Goal: Browse casually: Explore the website without a specific task or goal

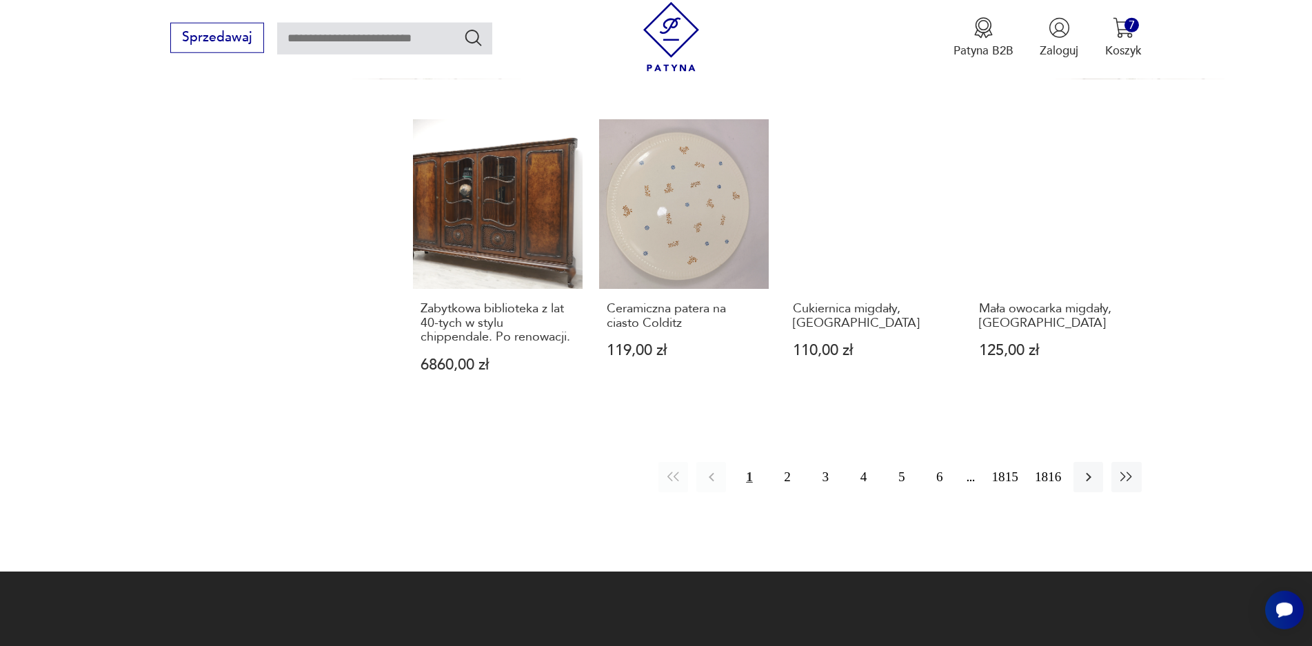
scroll to position [1490, 0]
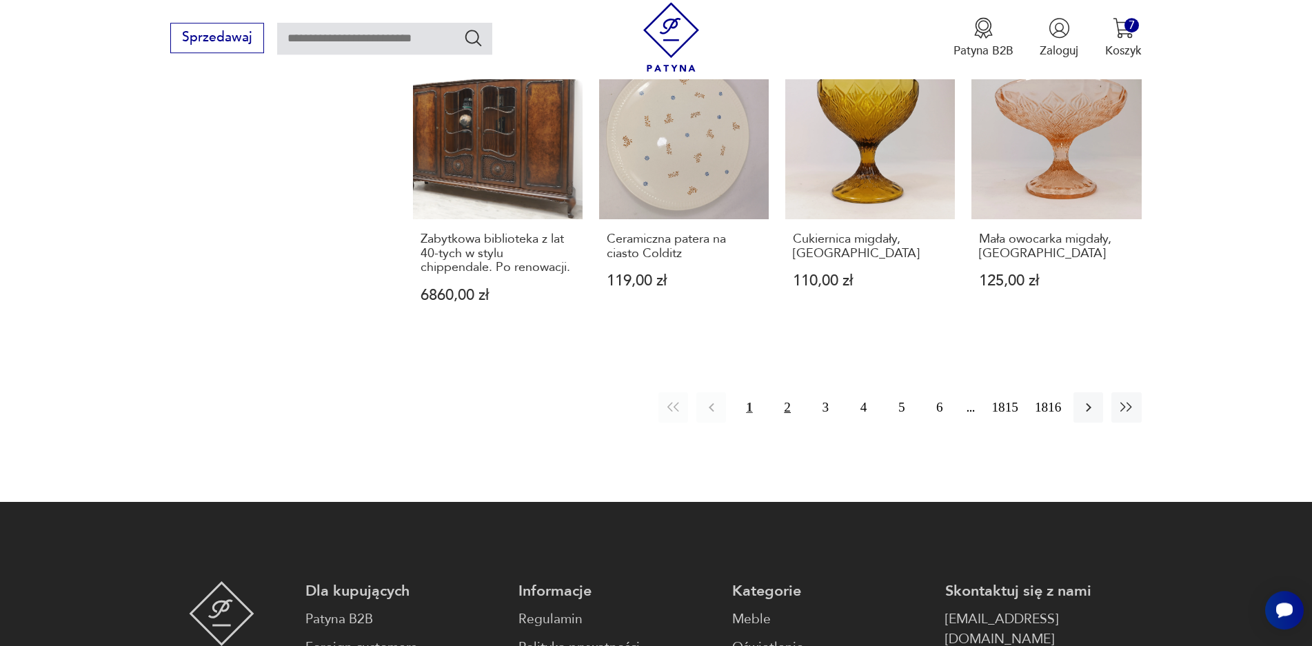
click at [797, 406] on button "2" at bounding box center [788, 407] width 30 height 30
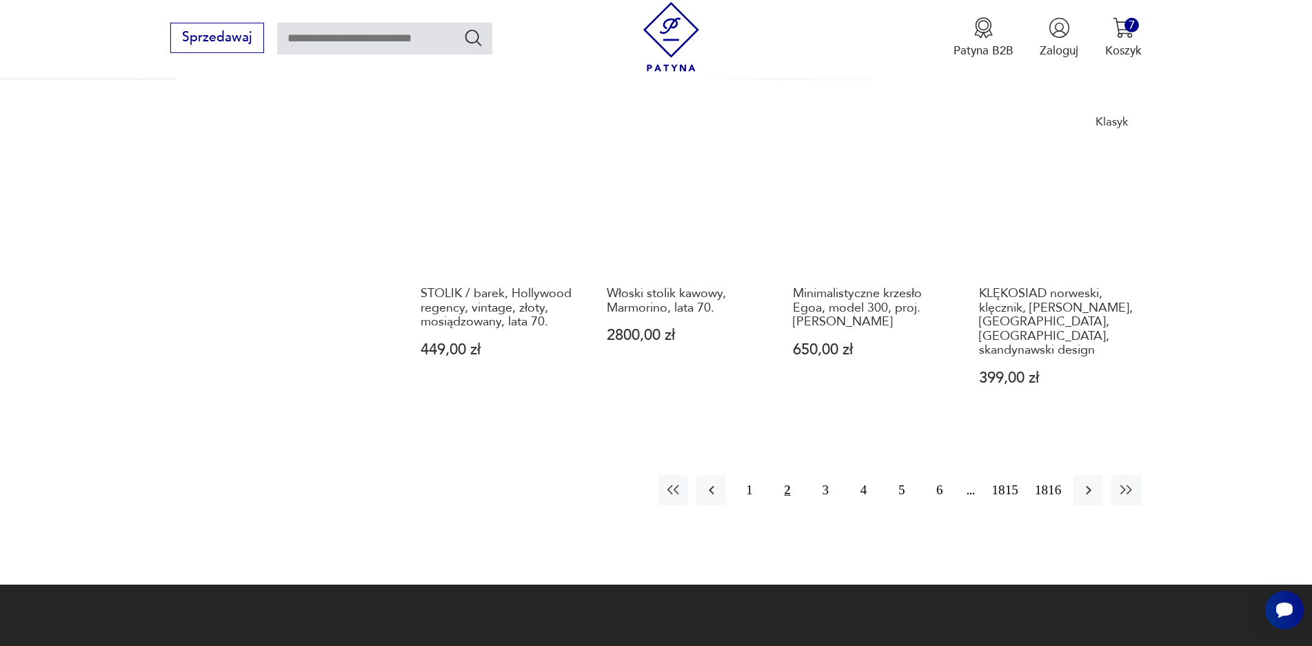
scroll to position [1350, 0]
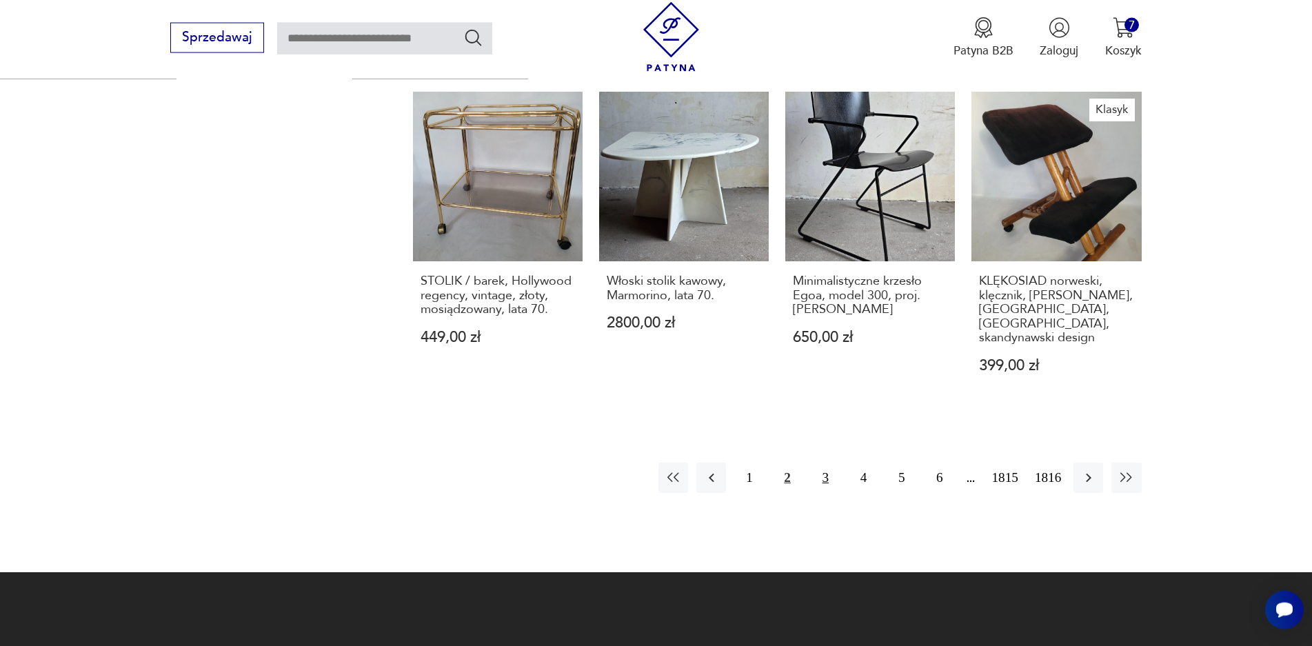
click at [826, 464] on button "3" at bounding box center [826, 478] width 30 height 30
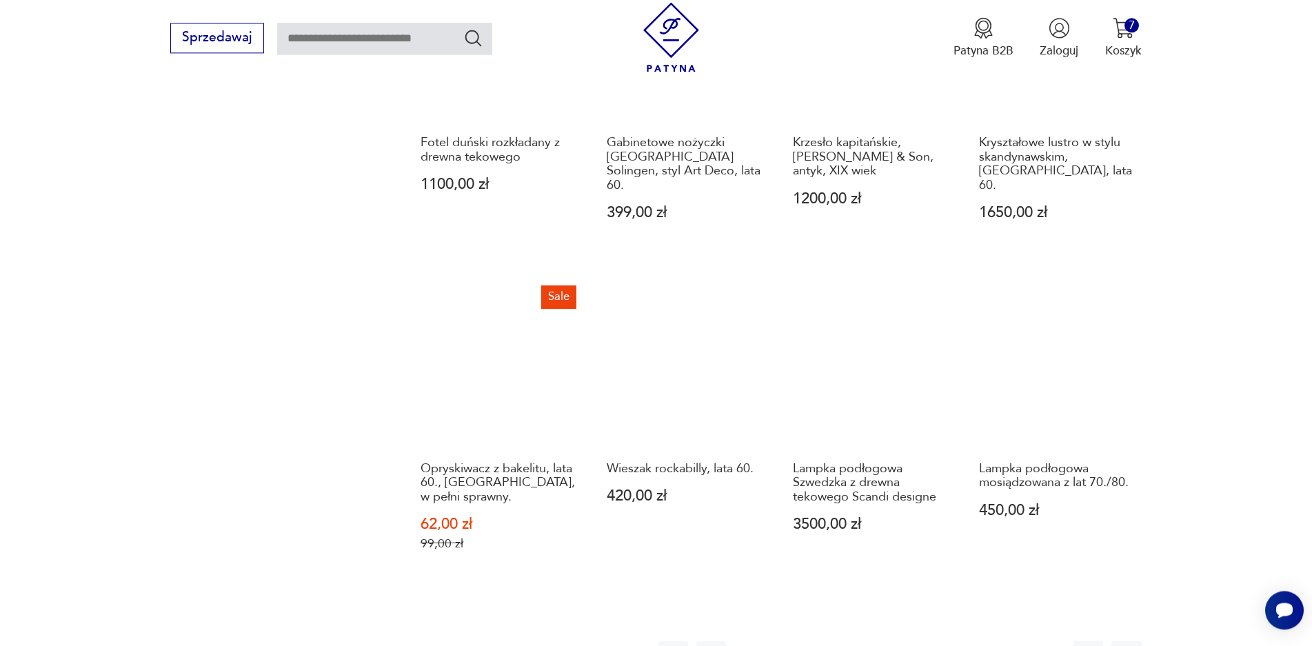
scroll to position [1284, 0]
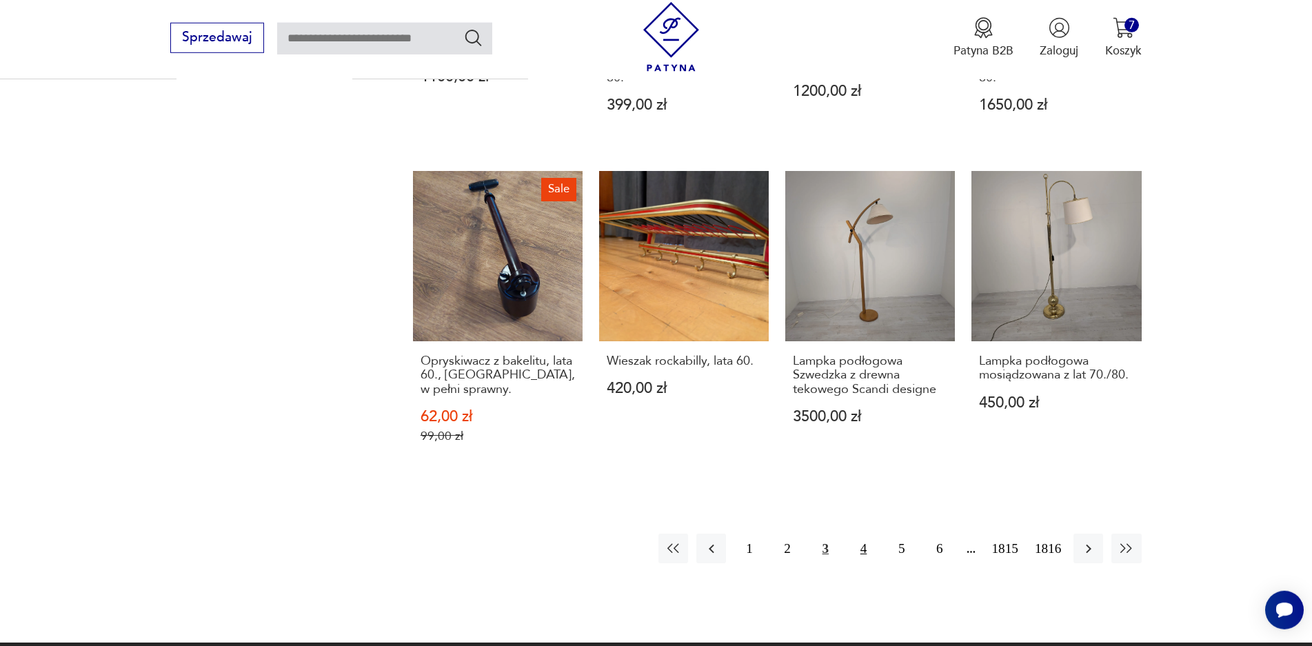
click at [862, 534] on button "4" at bounding box center [864, 549] width 30 height 30
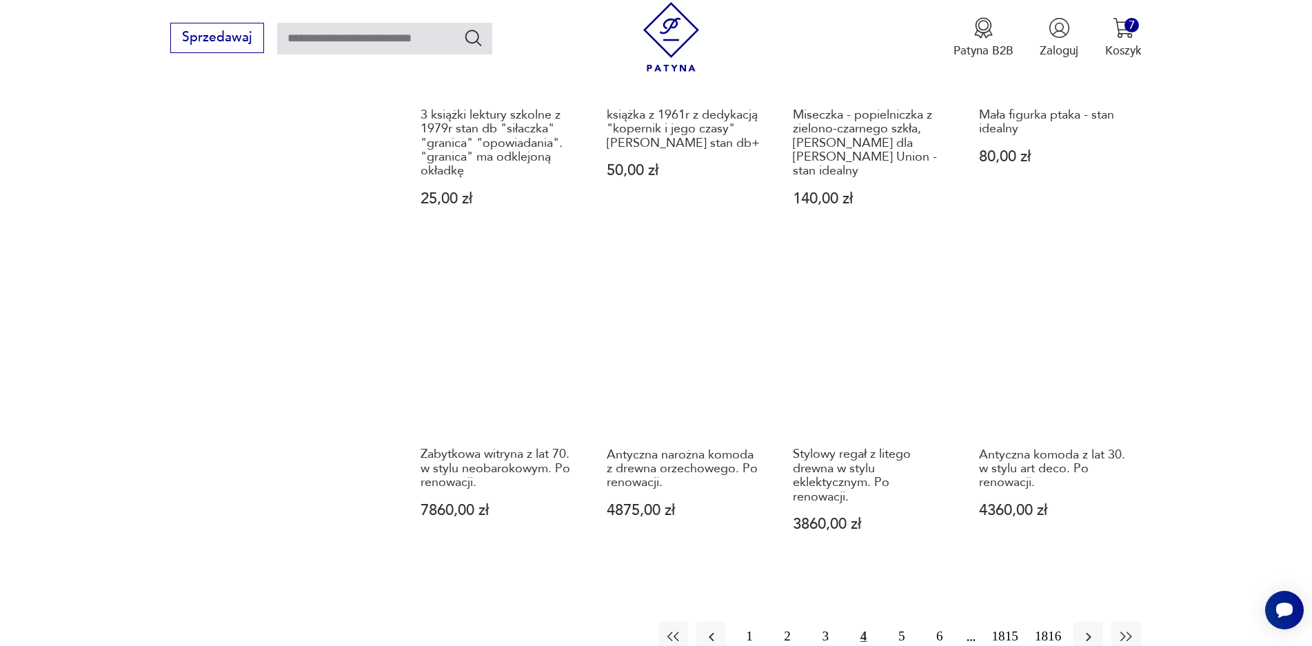
scroll to position [1416, 0]
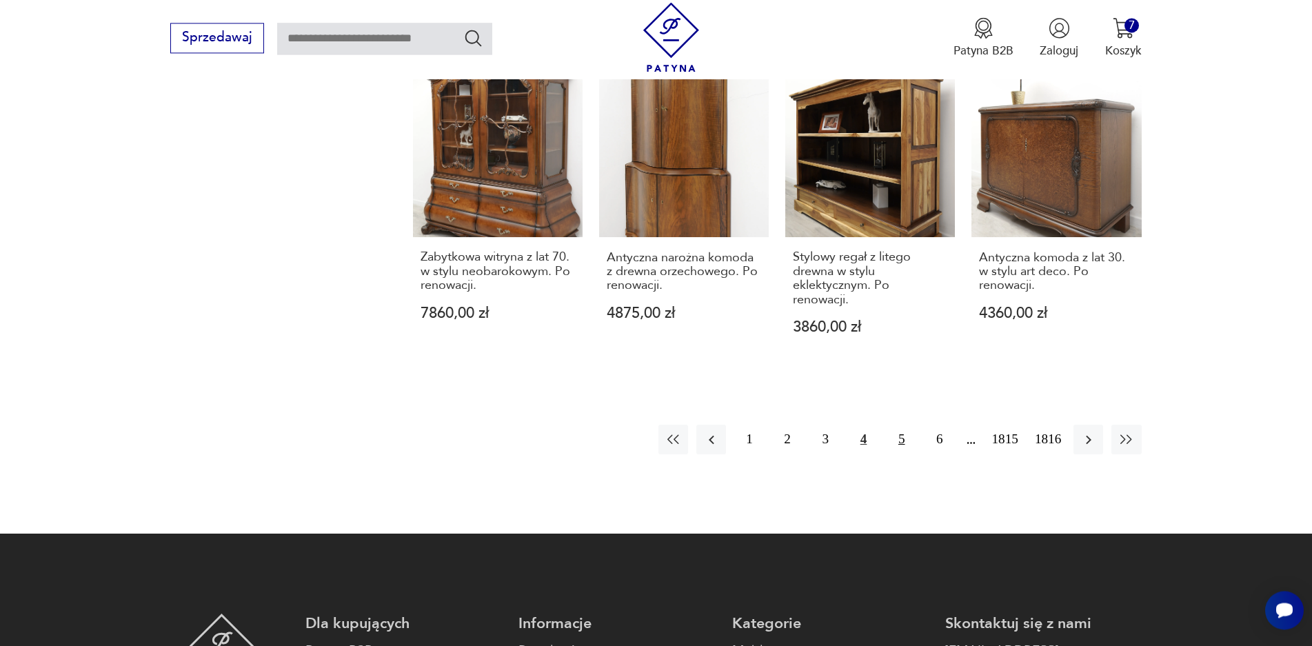
click at [910, 427] on button "5" at bounding box center [902, 440] width 30 height 30
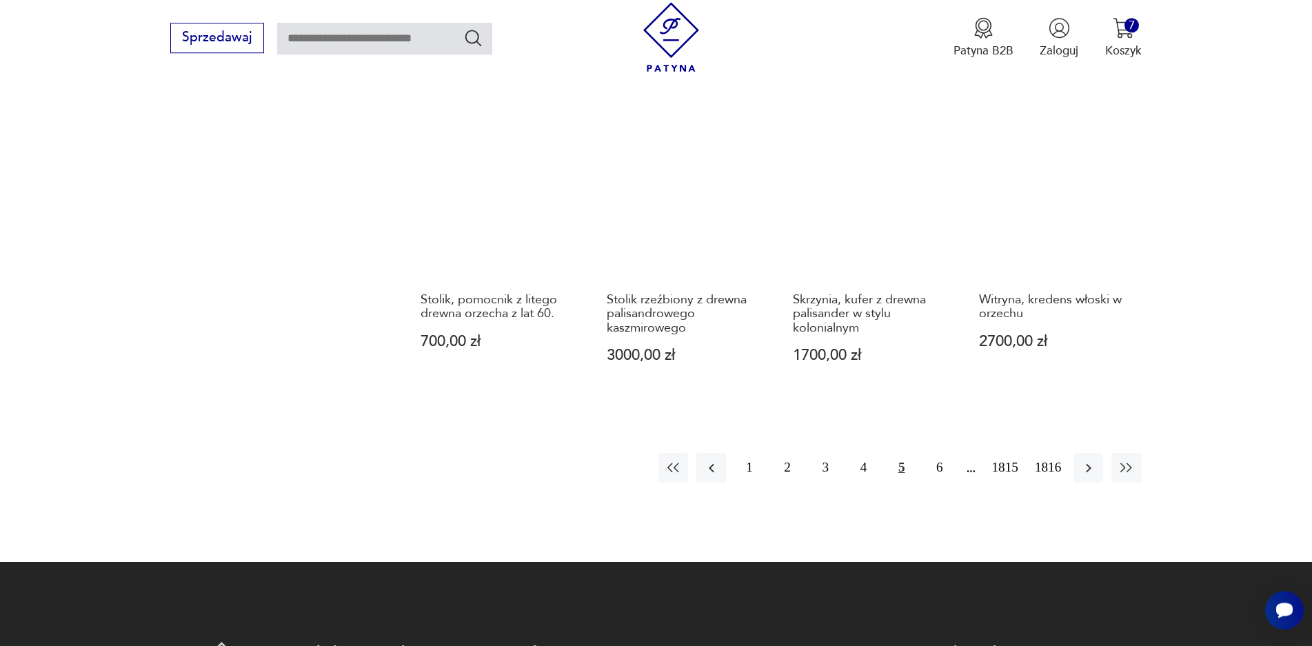
scroll to position [1350, 0]
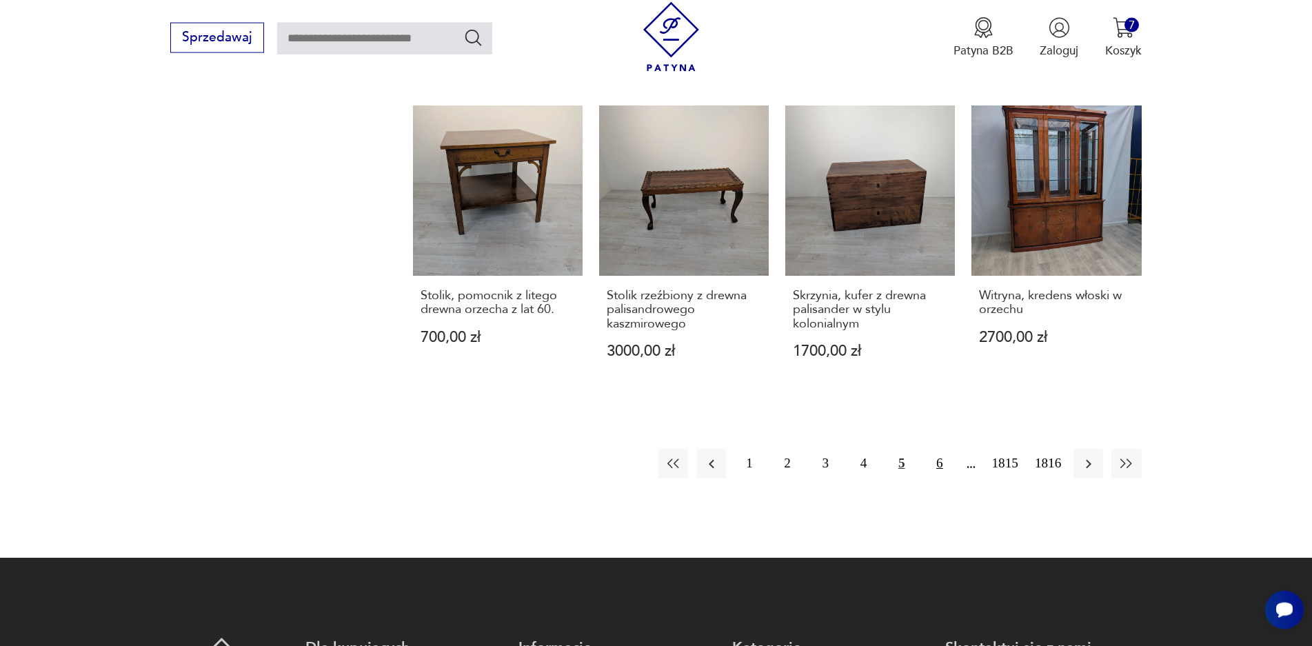
click at [939, 449] on button "6" at bounding box center [940, 464] width 30 height 30
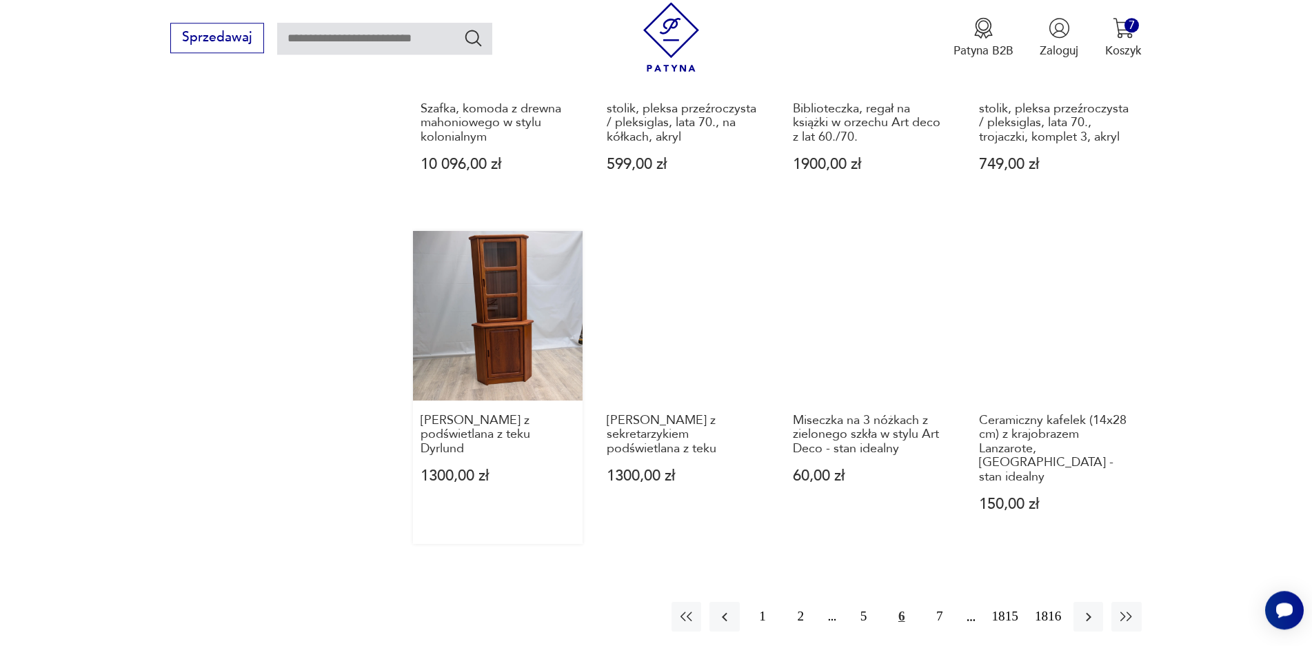
scroll to position [1284, 0]
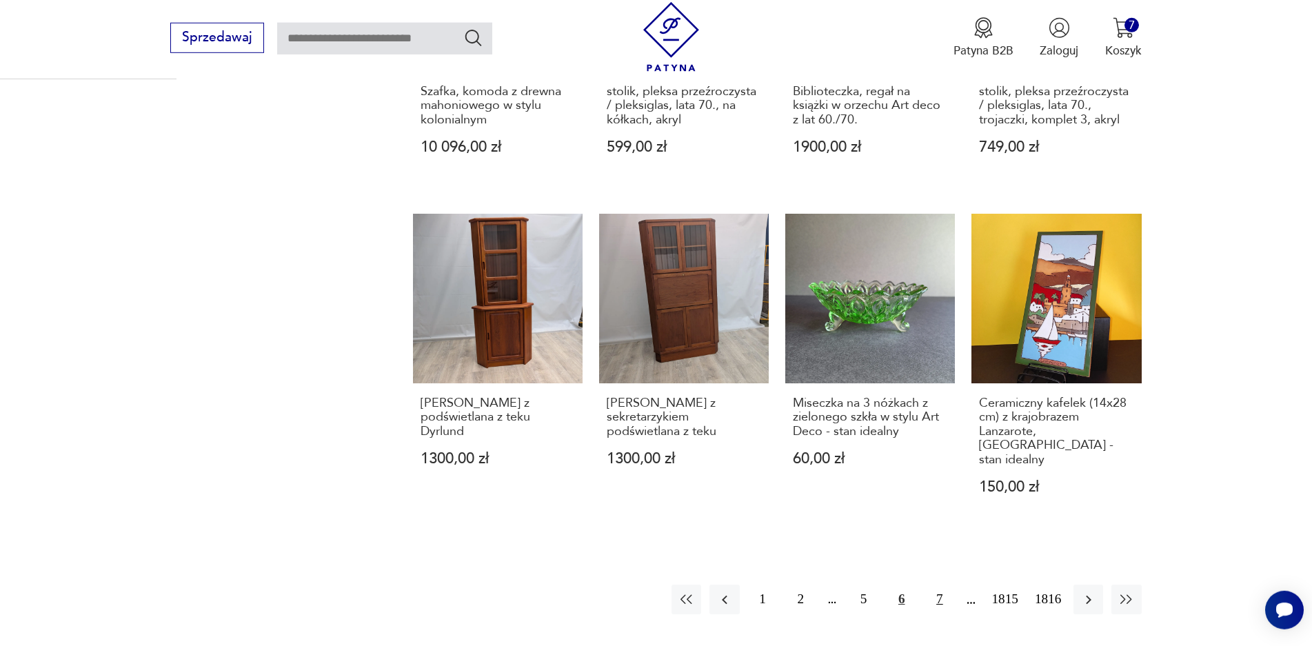
click at [935, 585] on button "7" at bounding box center [940, 600] width 30 height 30
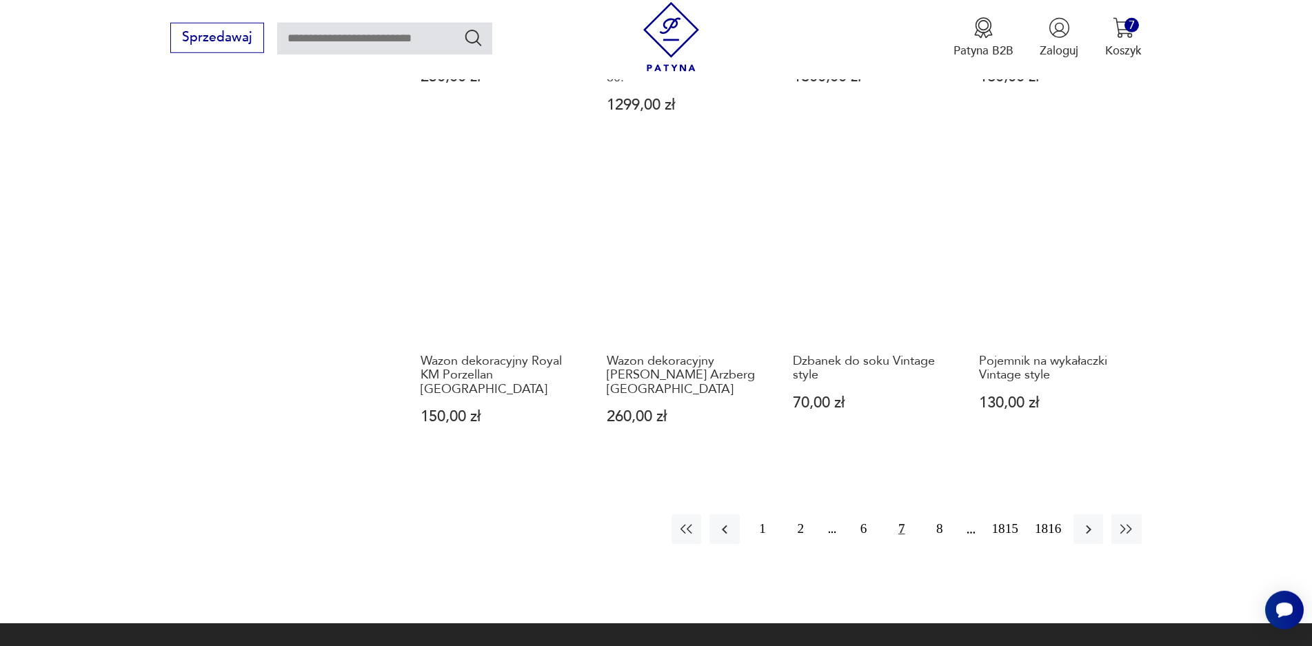
scroll to position [1350, 0]
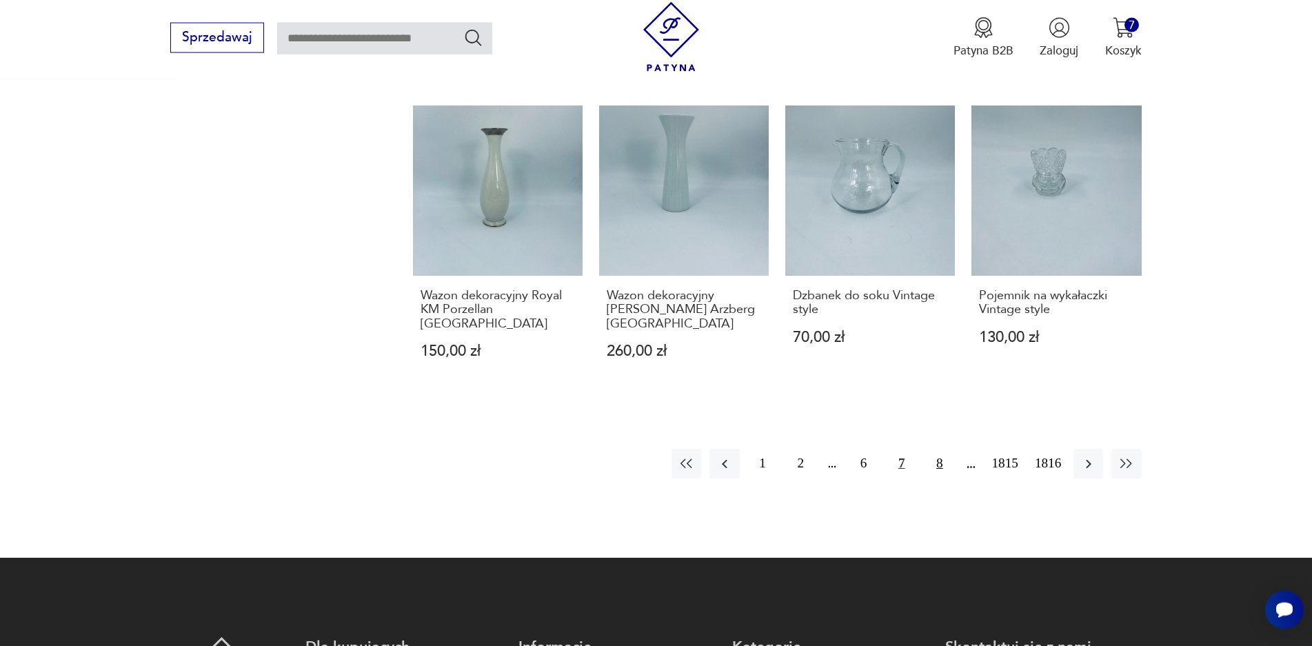
click at [943, 449] on button "8" at bounding box center [940, 464] width 30 height 30
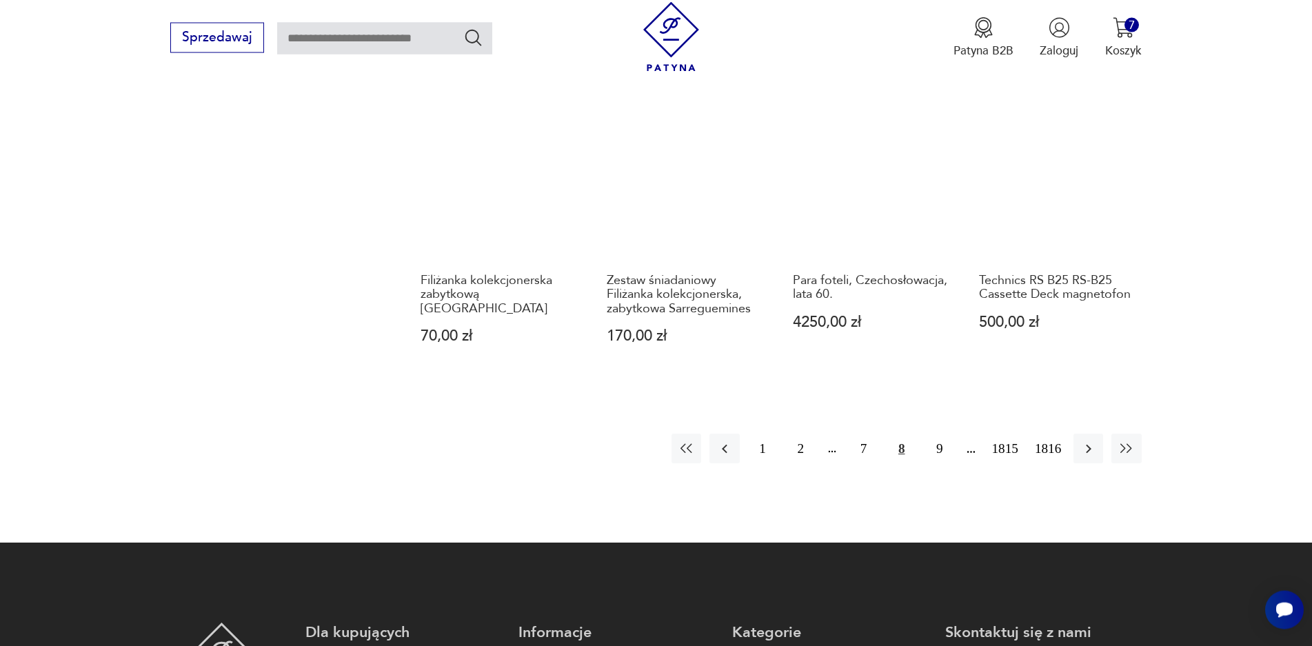
scroll to position [1383, 0]
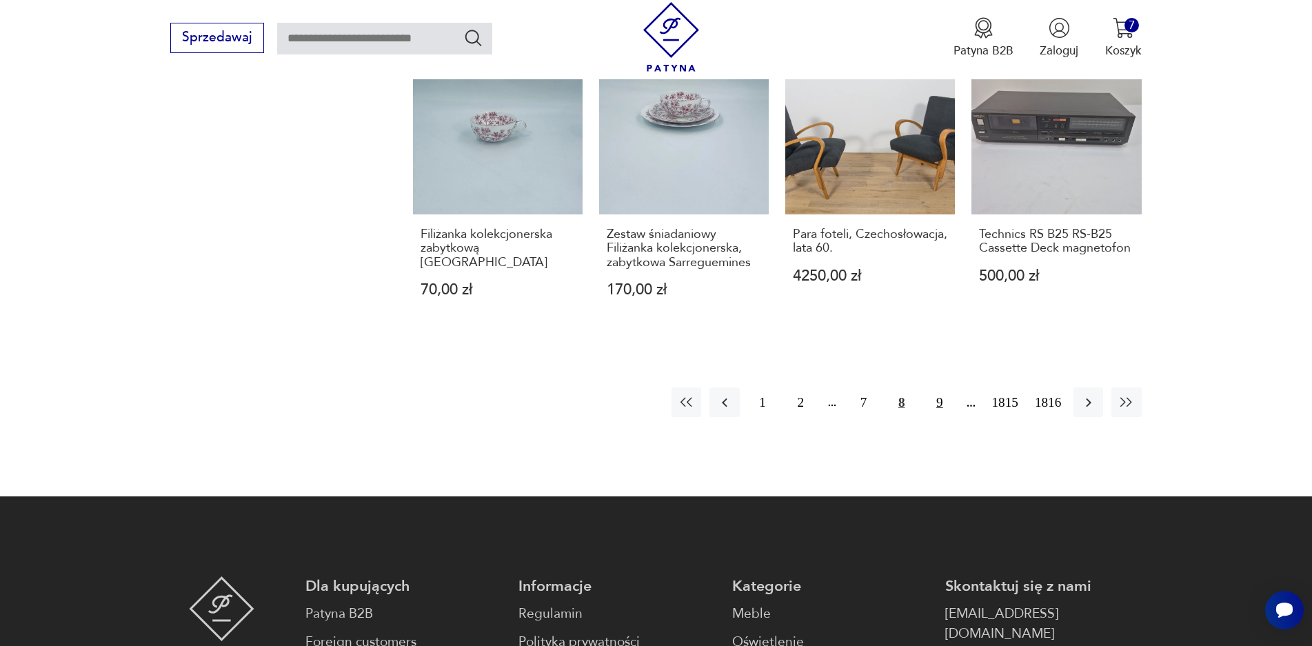
click at [932, 397] on button "9" at bounding box center [940, 403] width 30 height 30
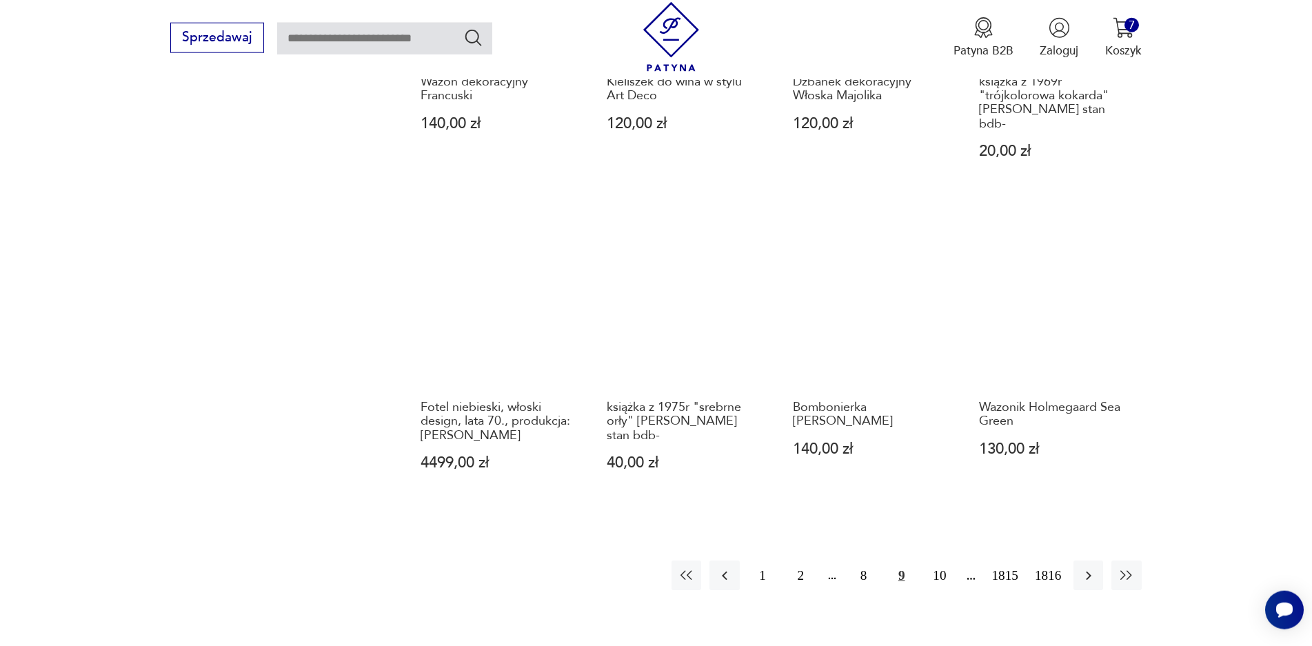
scroll to position [1219, 0]
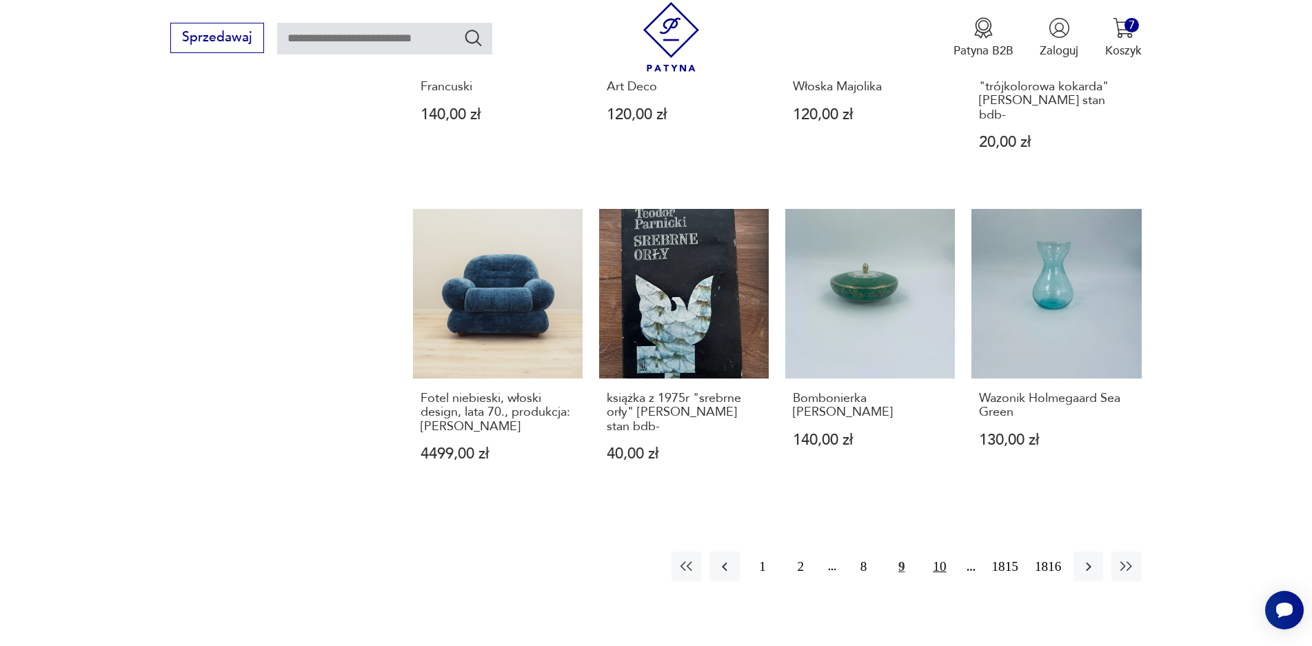
click at [941, 552] on button "10" at bounding box center [940, 567] width 30 height 30
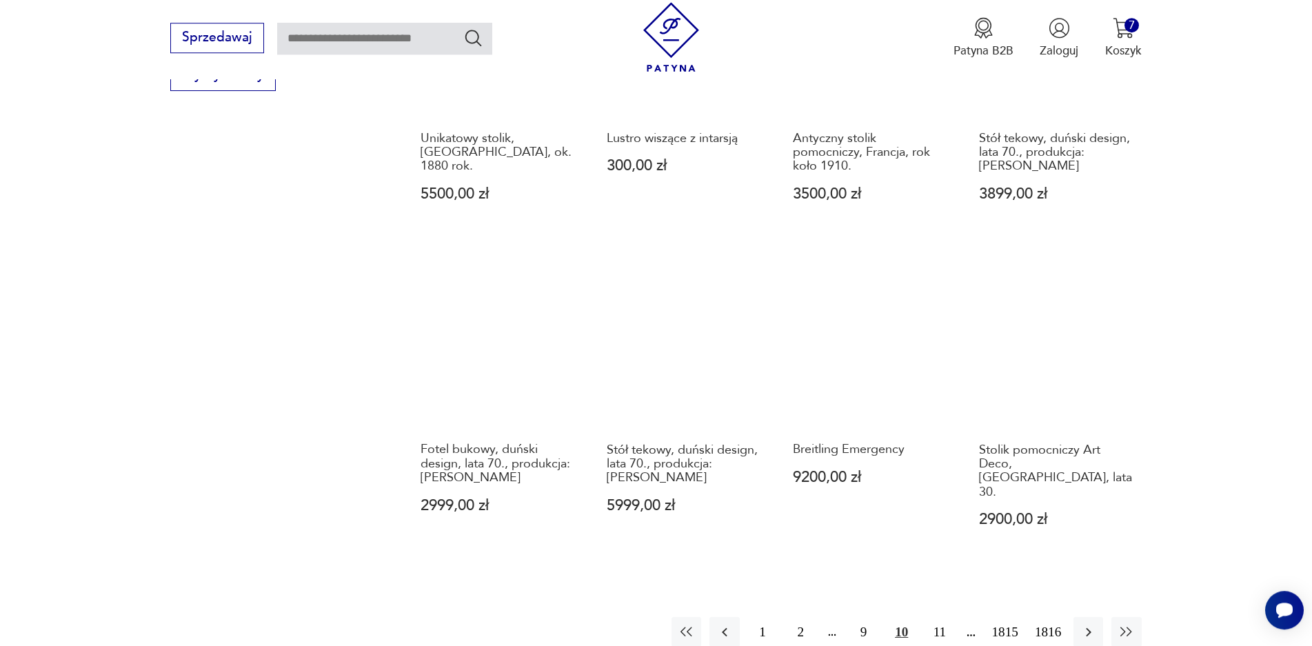
scroll to position [1219, 0]
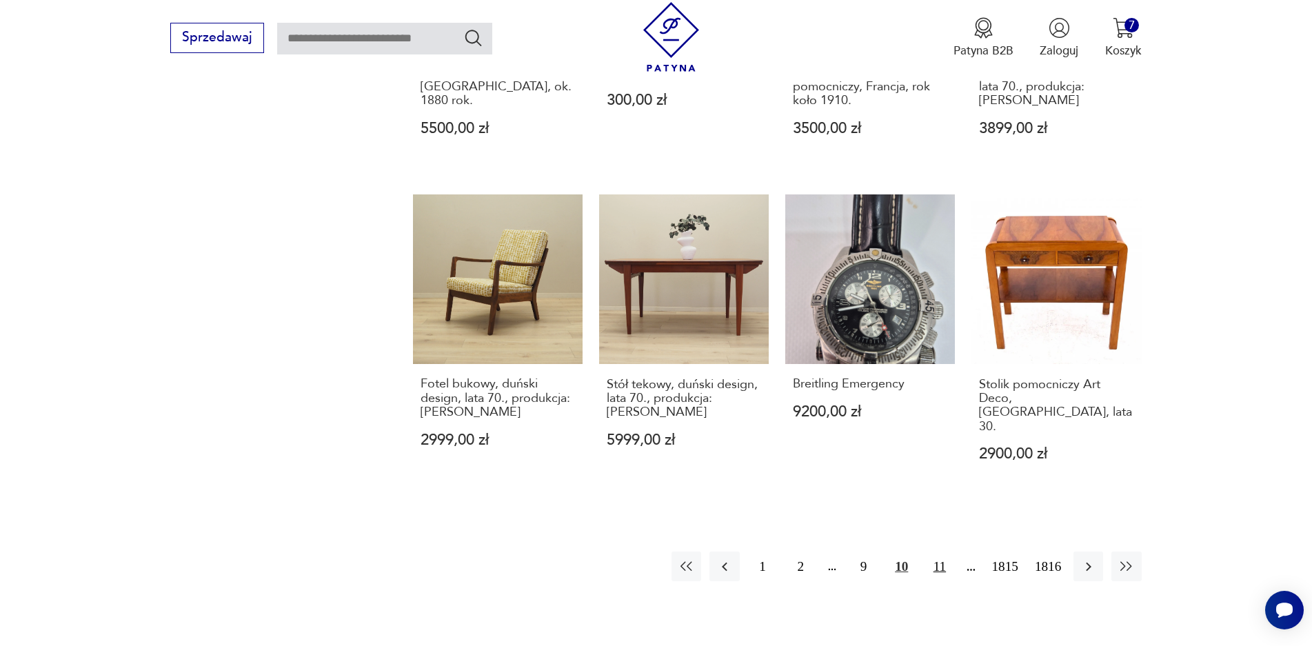
click at [945, 552] on button "11" at bounding box center [940, 567] width 30 height 30
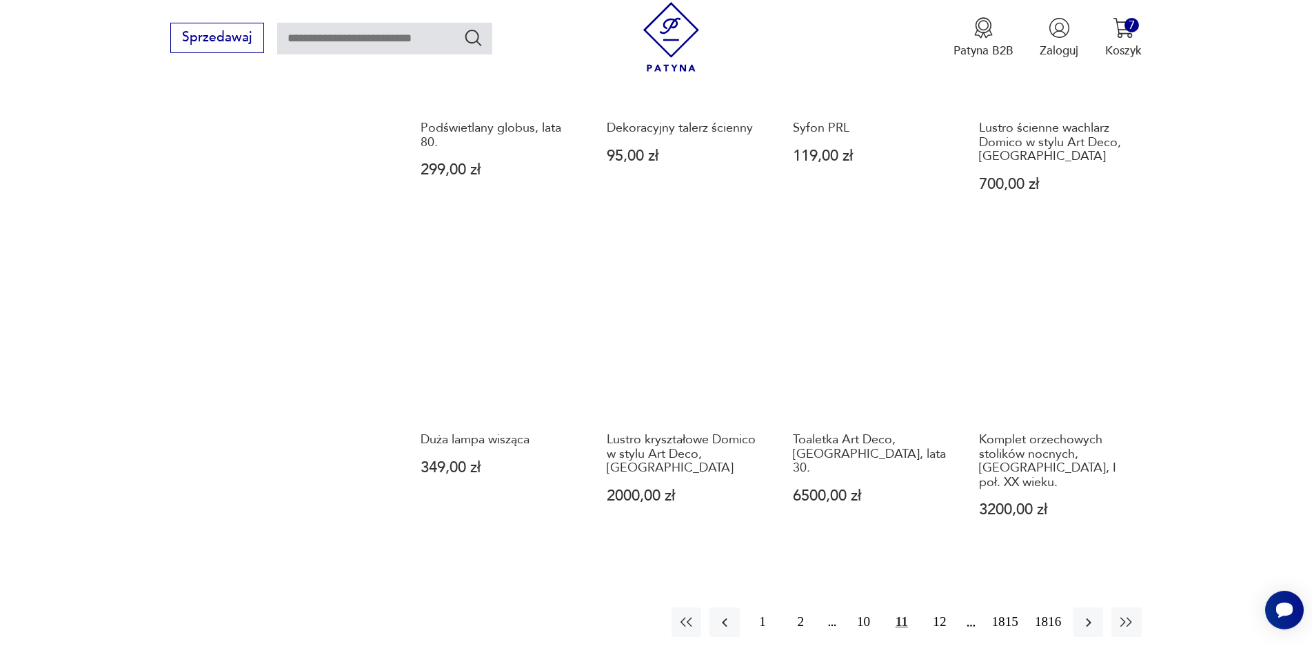
scroll to position [1219, 0]
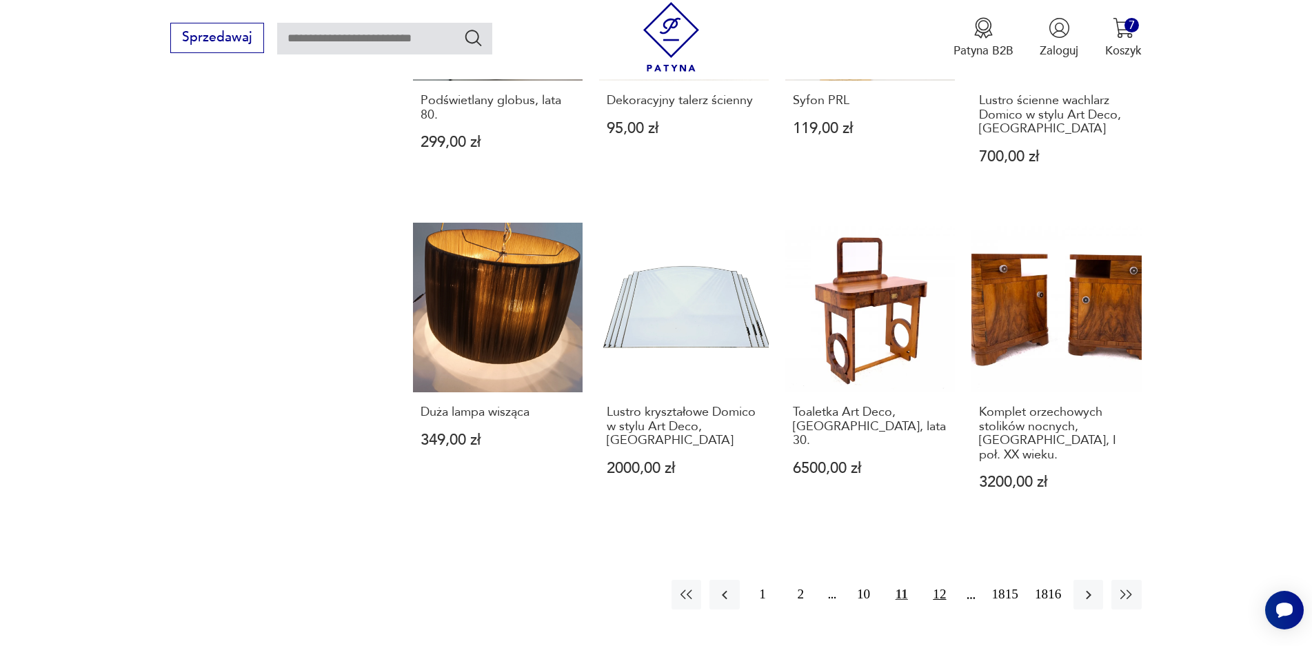
click at [944, 580] on button "12" at bounding box center [940, 595] width 30 height 30
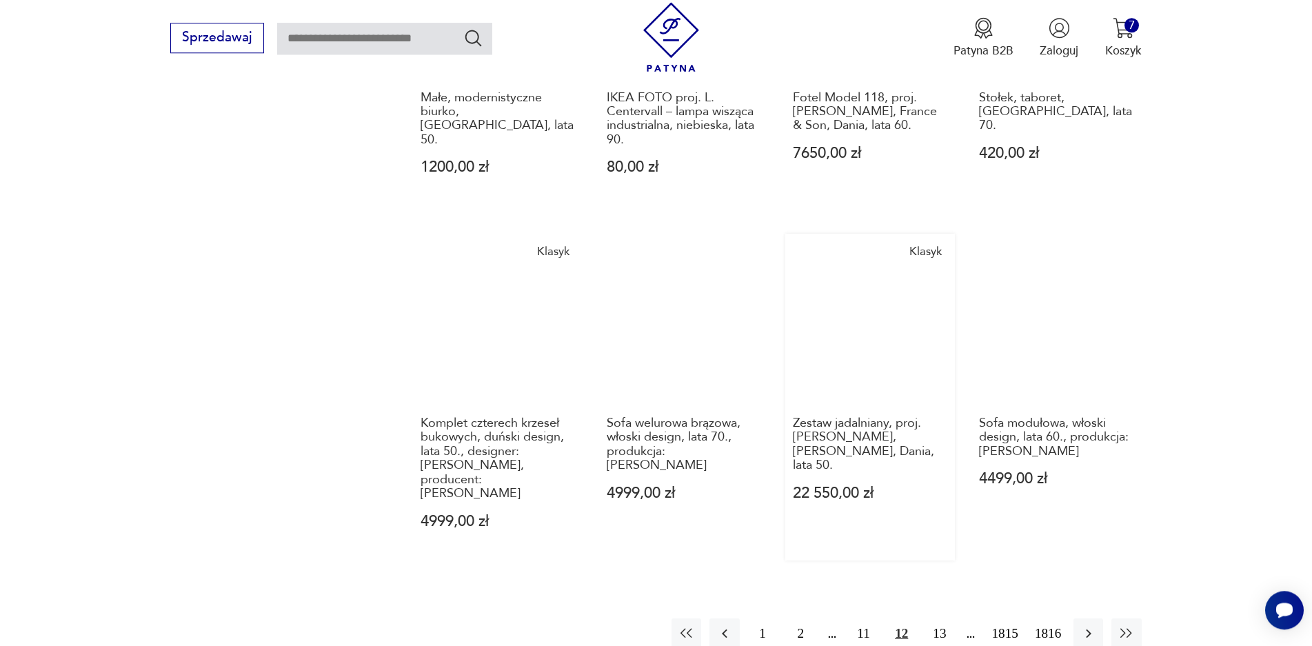
scroll to position [1284, 0]
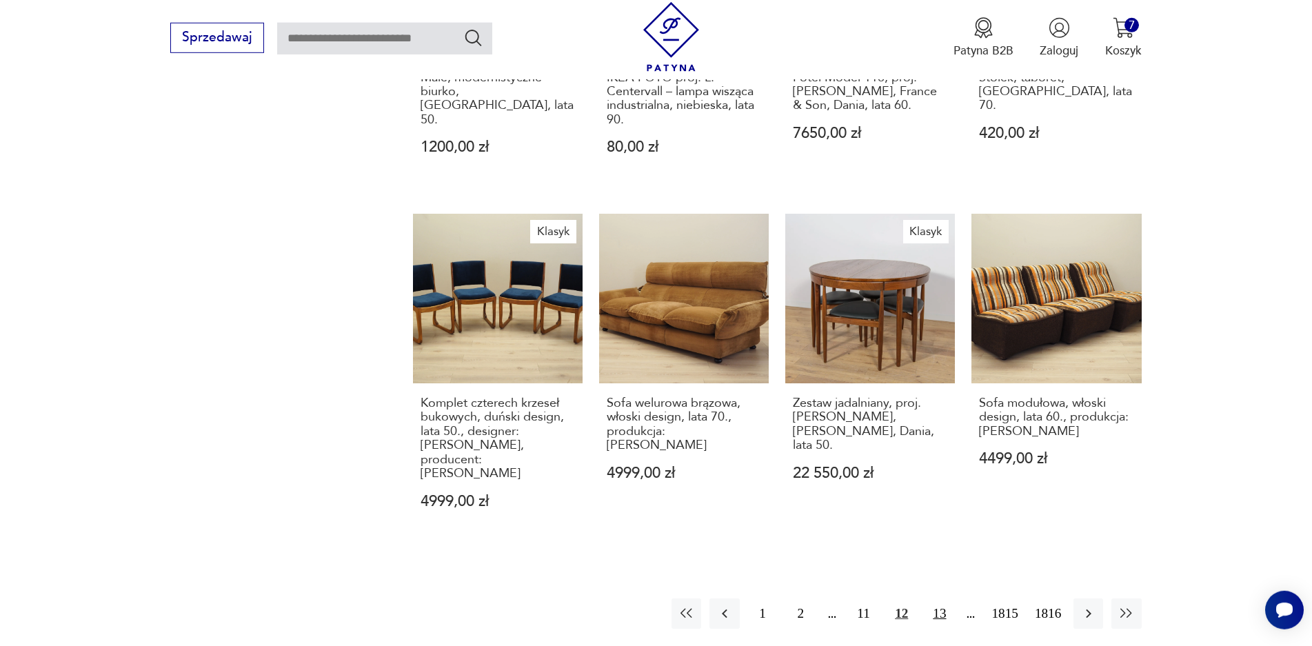
click at [940, 599] on button "13" at bounding box center [940, 614] width 30 height 30
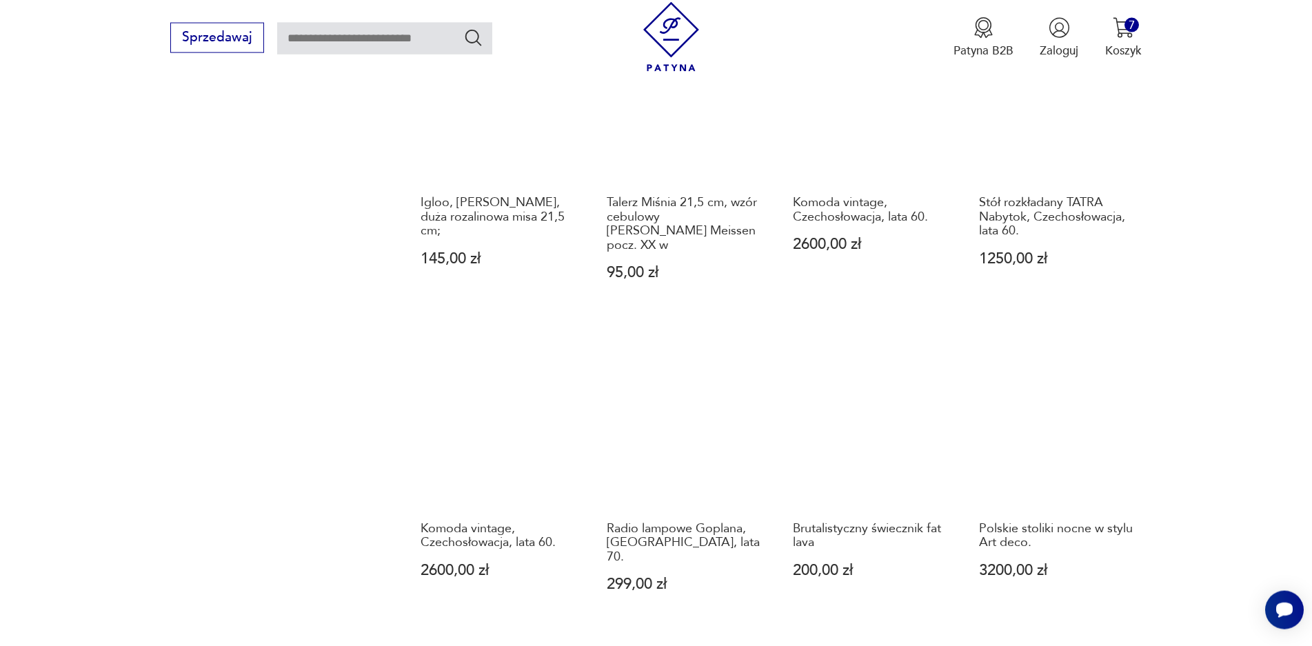
scroll to position [1284, 0]
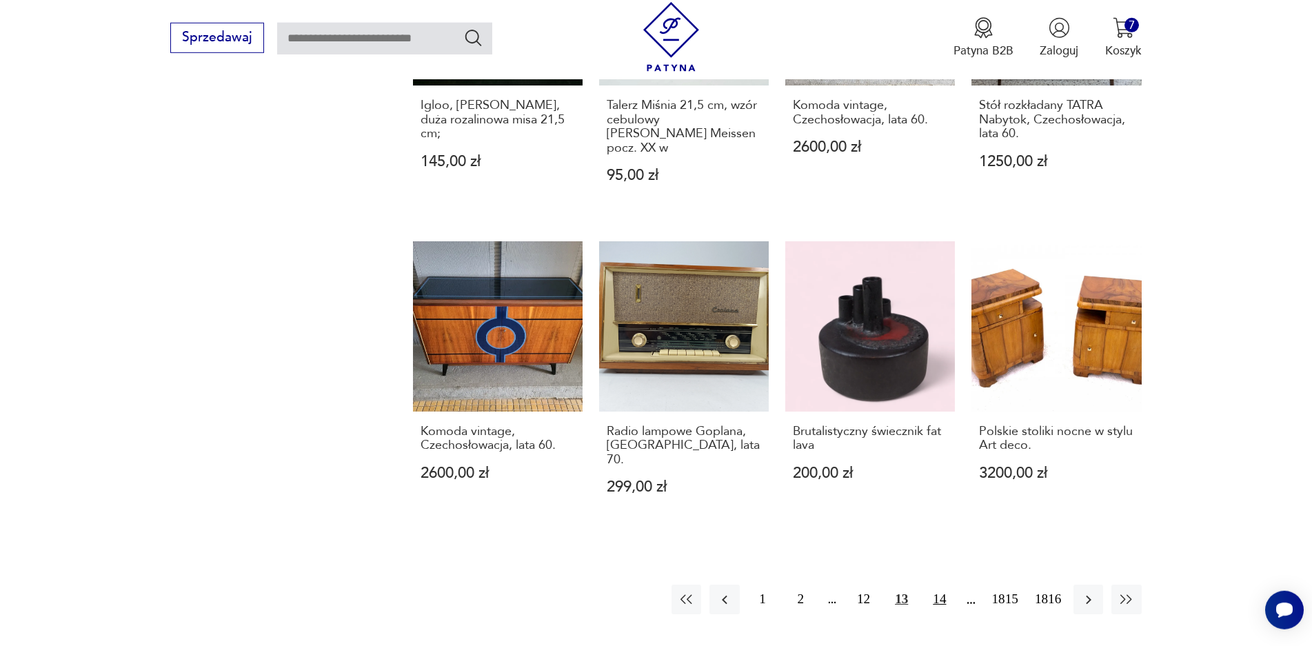
click at [943, 585] on button "14" at bounding box center [940, 600] width 30 height 30
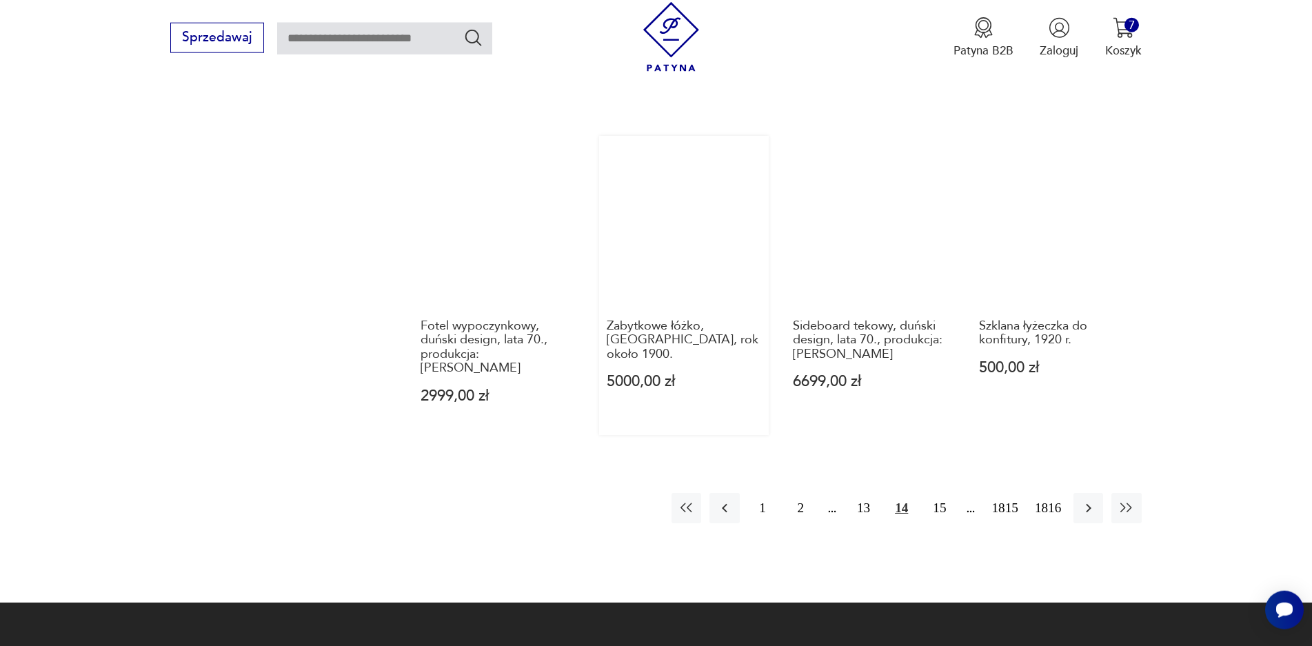
scroll to position [1350, 0]
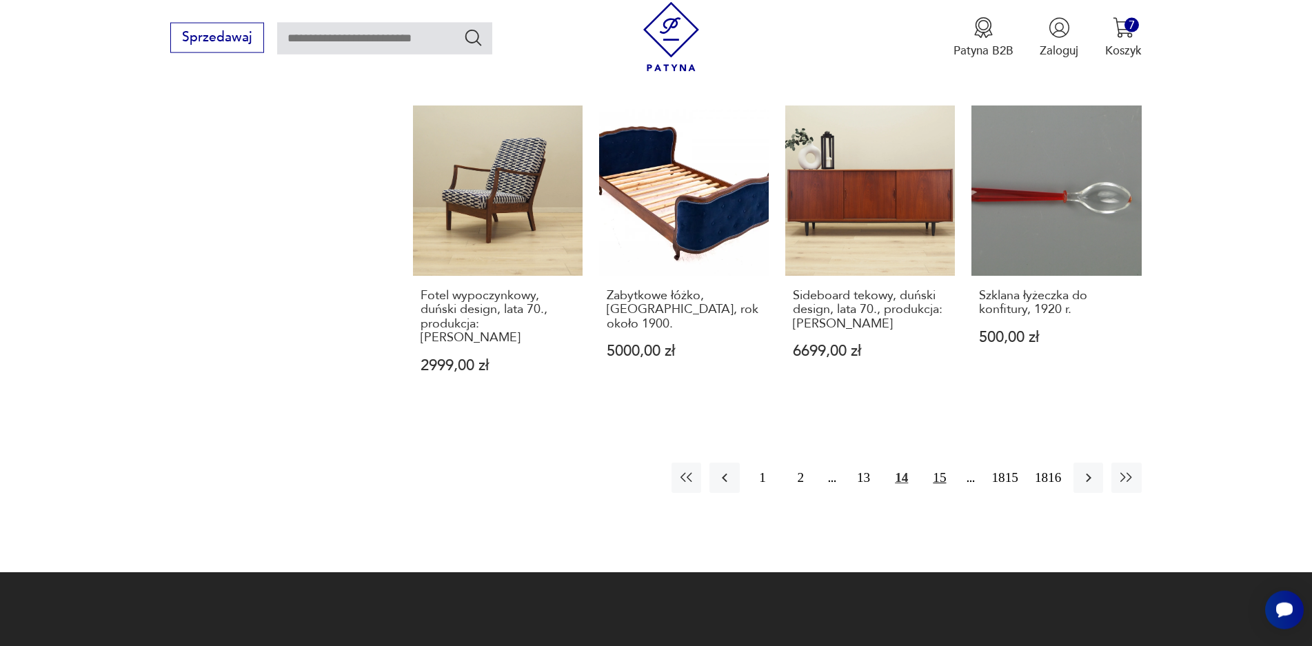
click at [948, 463] on button "15" at bounding box center [940, 478] width 30 height 30
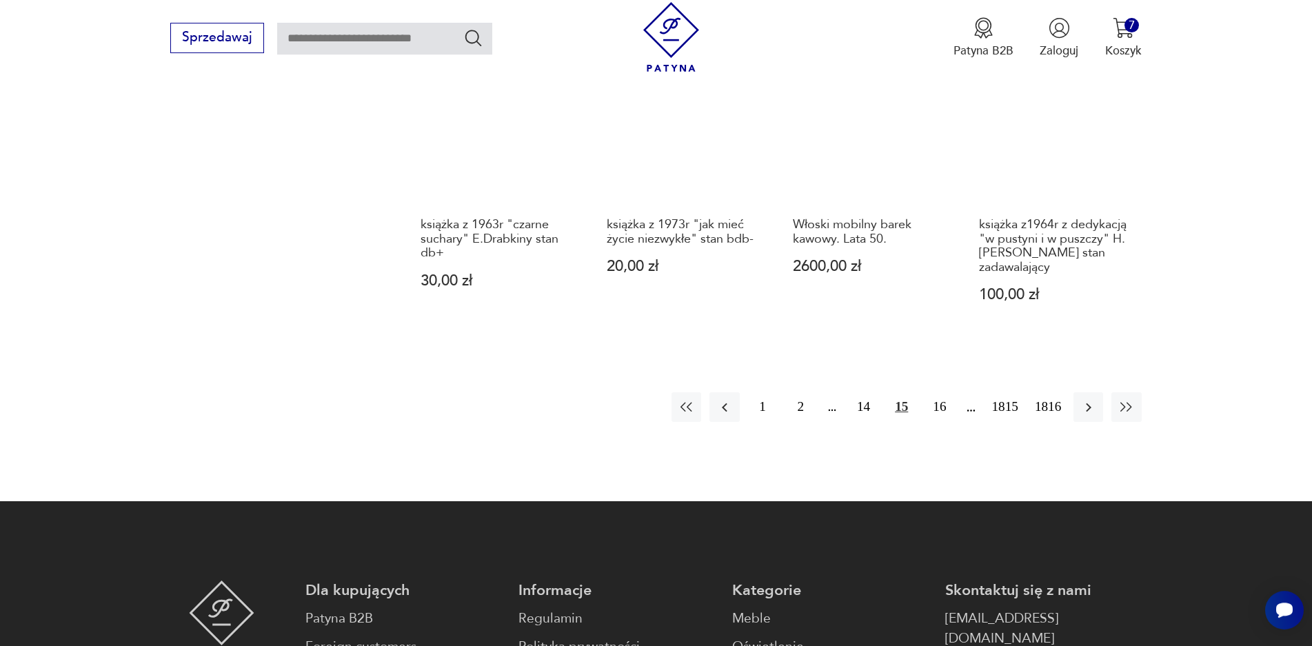
scroll to position [1416, 0]
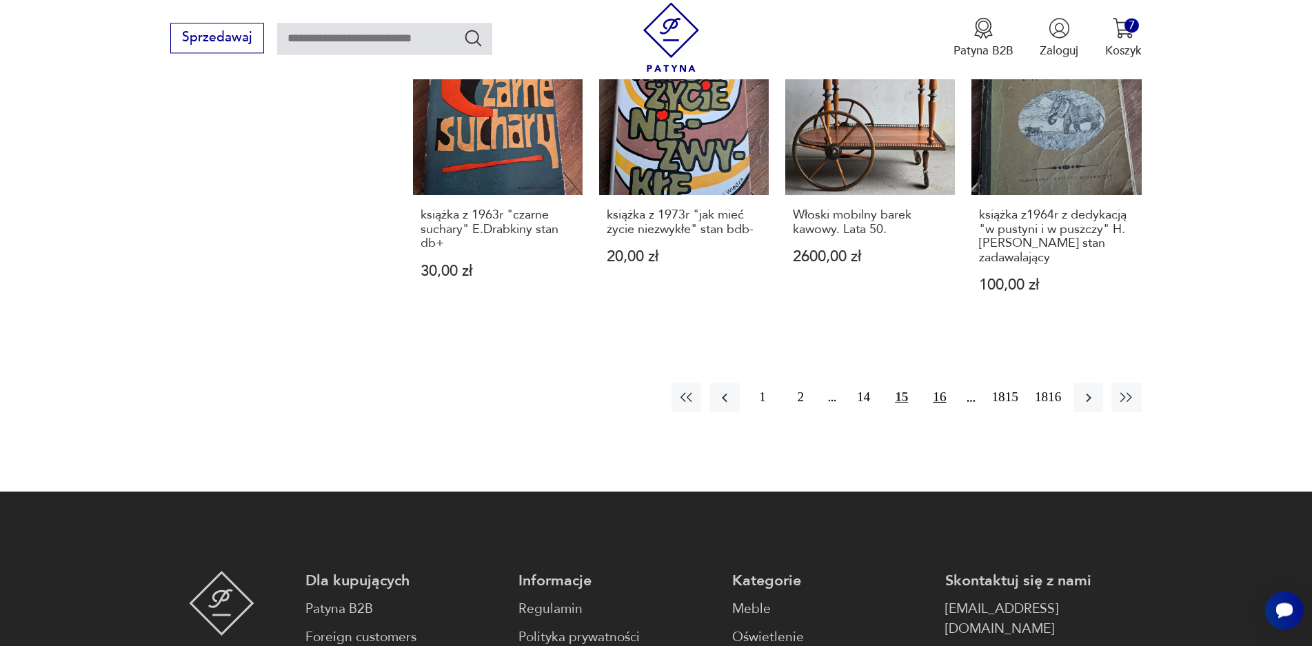
click at [943, 406] on button "16" at bounding box center [940, 398] width 30 height 30
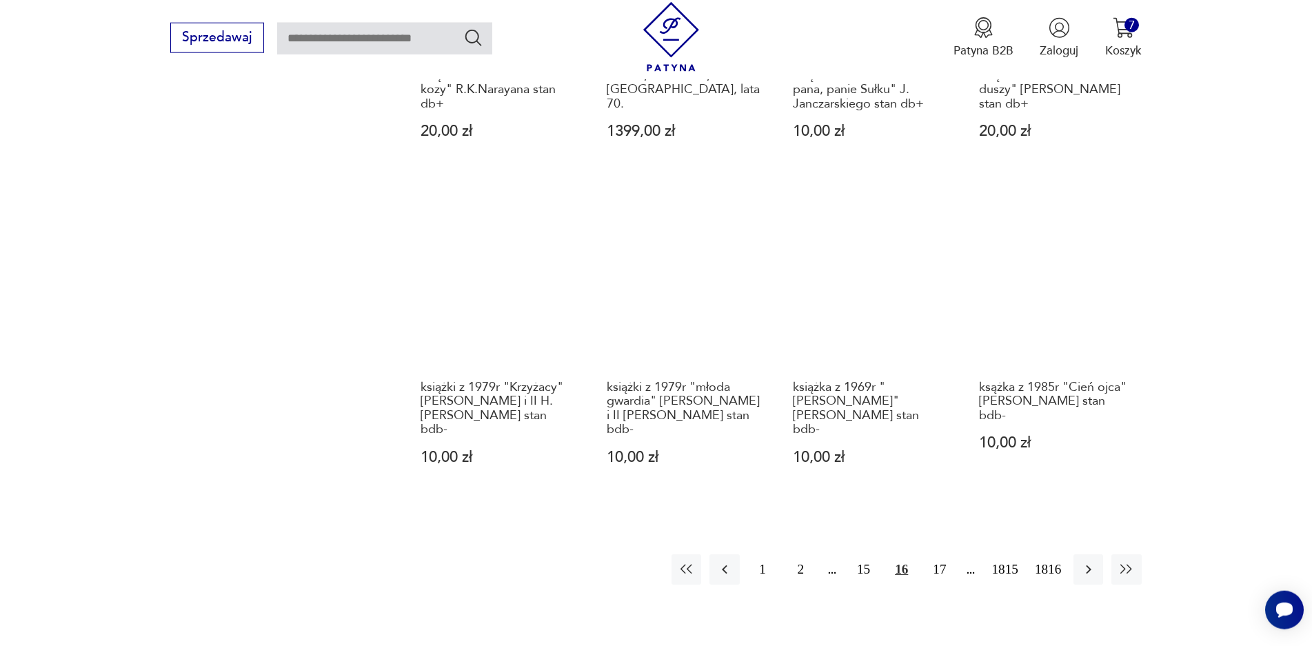
scroll to position [1350, 0]
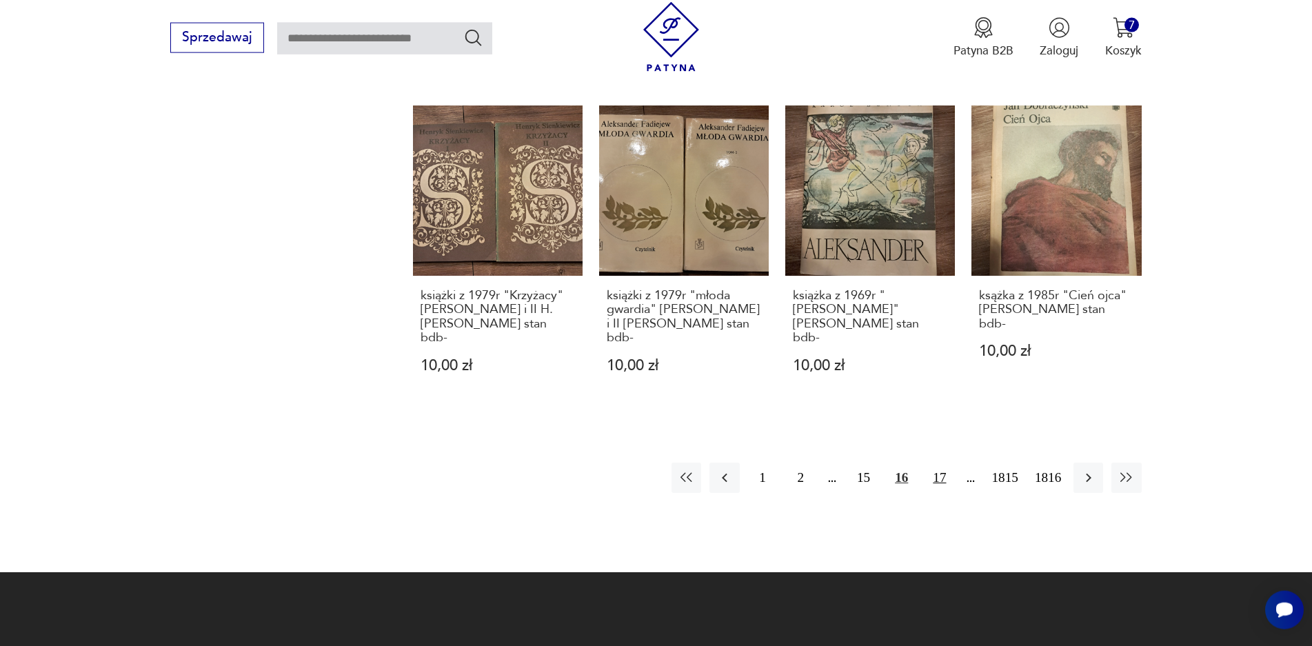
click at [941, 463] on button "17" at bounding box center [940, 478] width 30 height 30
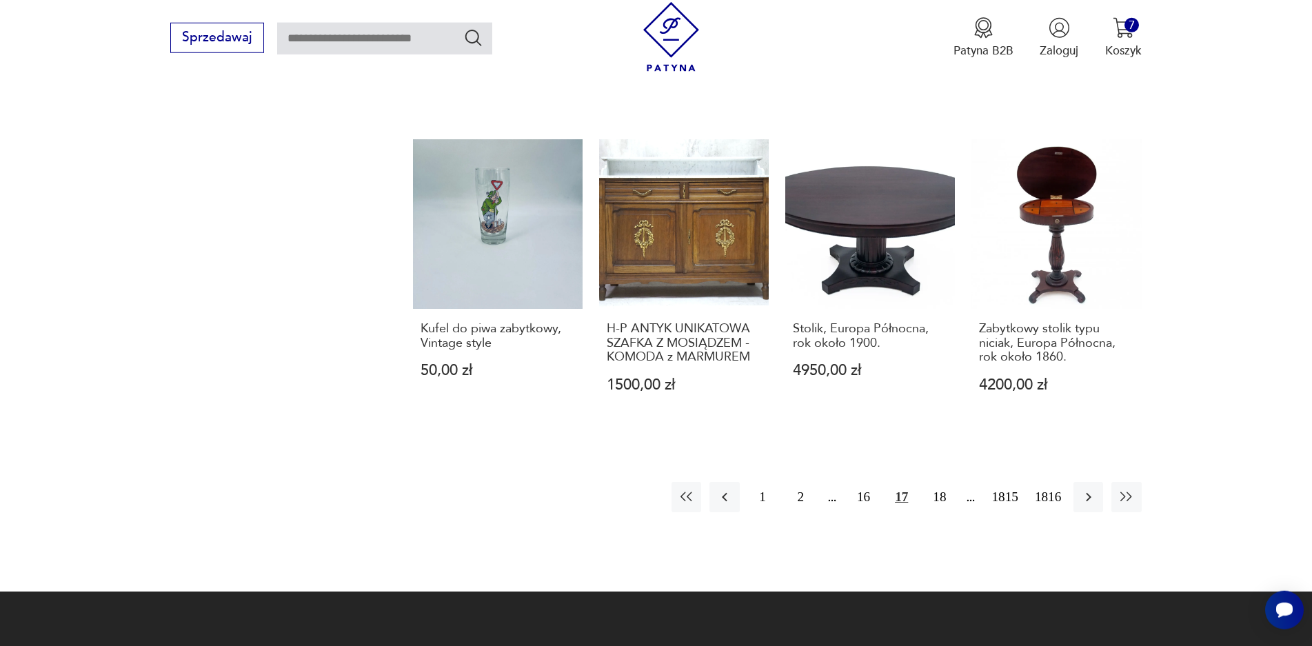
scroll to position [1350, 0]
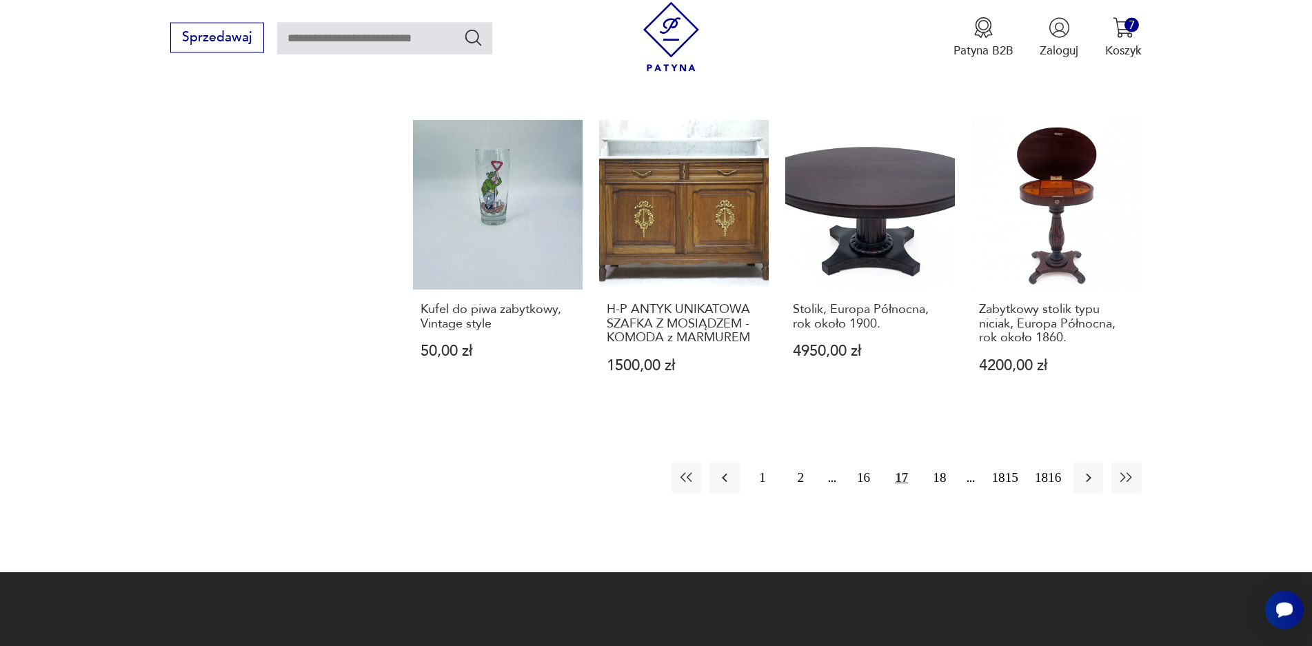
click at [941, 463] on button "18" at bounding box center [940, 478] width 30 height 30
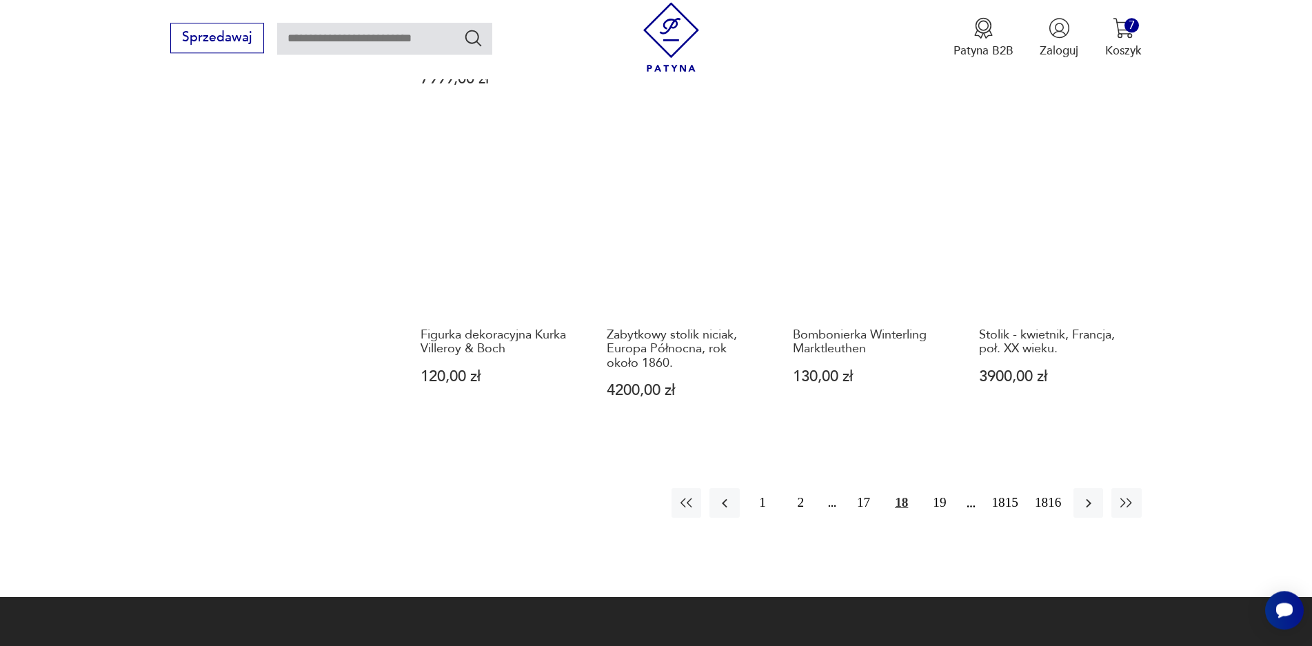
scroll to position [1284, 0]
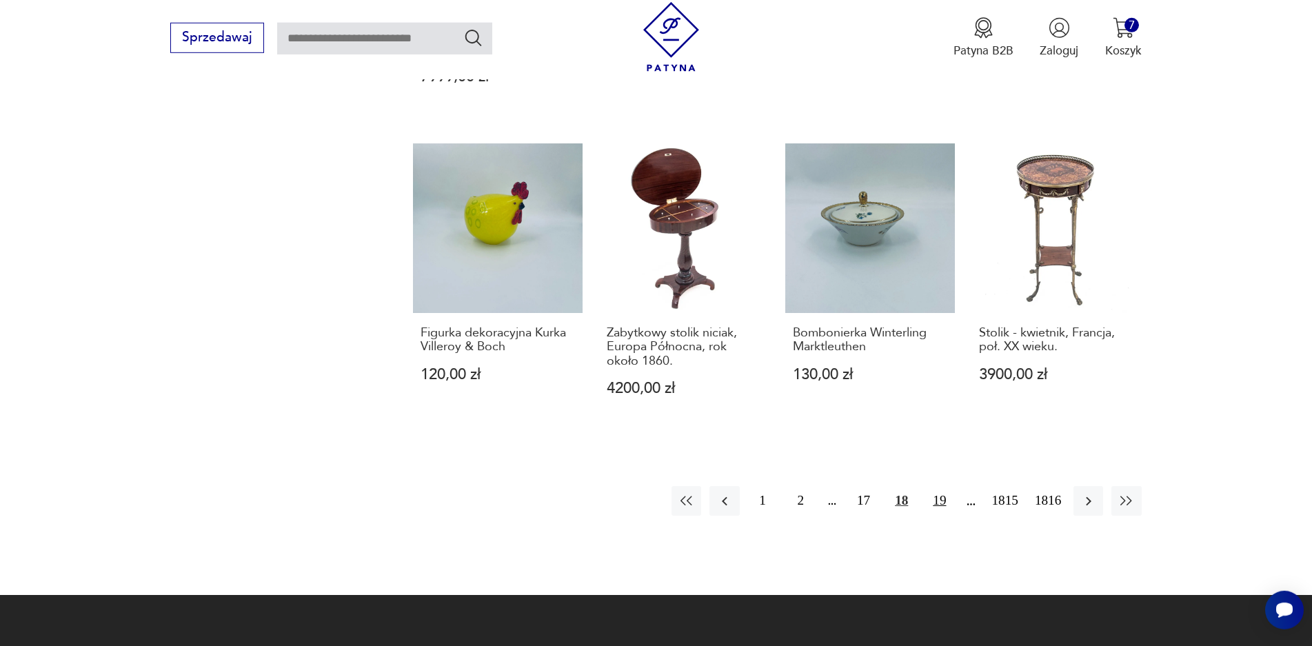
click at [941, 486] on button "19" at bounding box center [940, 501] width 30 height 30
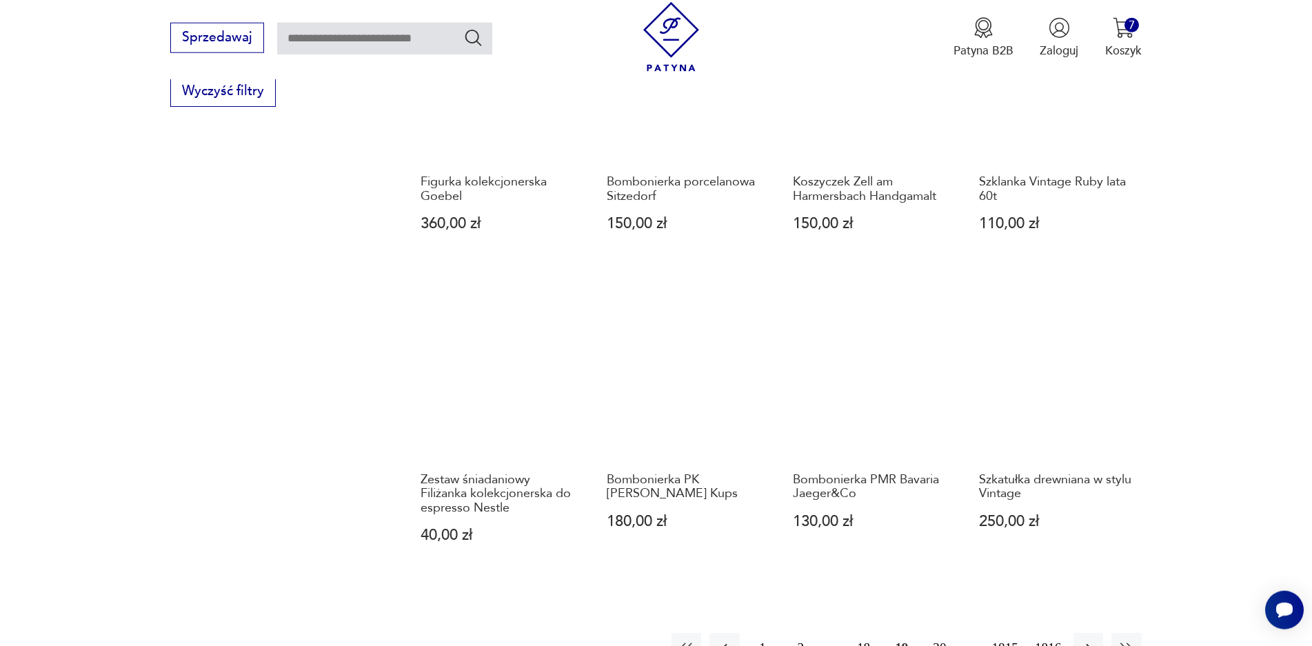
scroll to position [1153, 0]
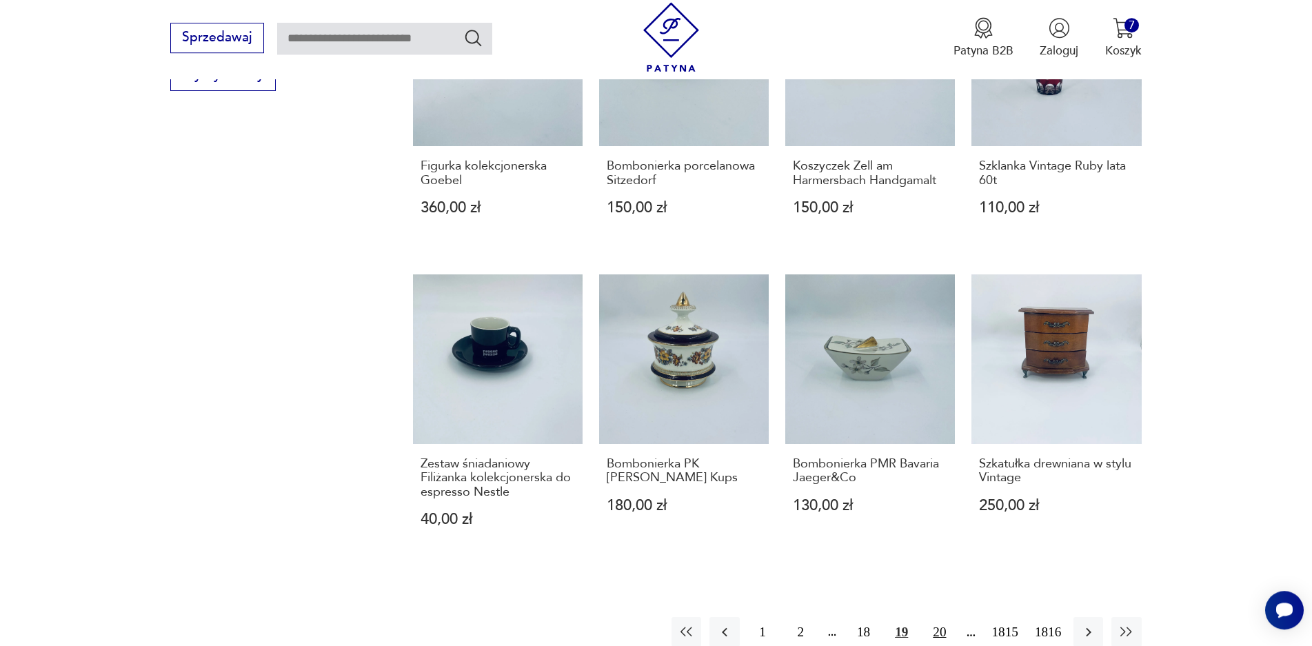
click at [935, 617] on button "20" at bounding box center [940, 632] width 30 height 30
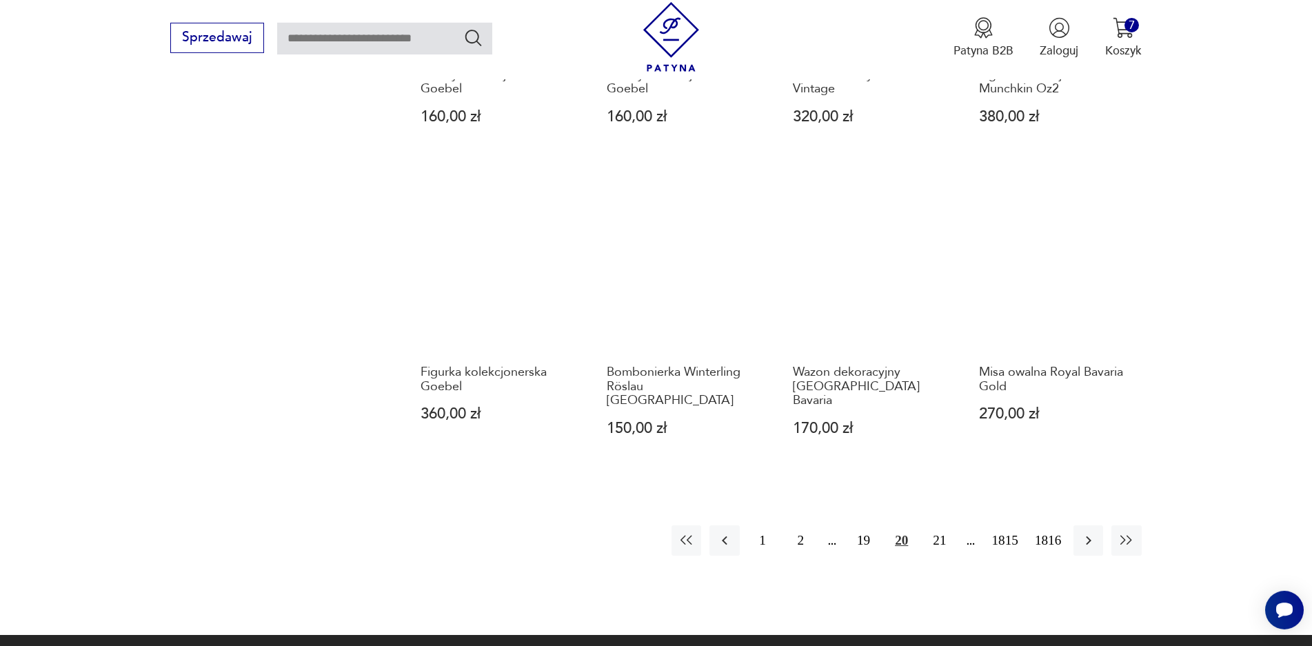
scroll to position [1219, 0]
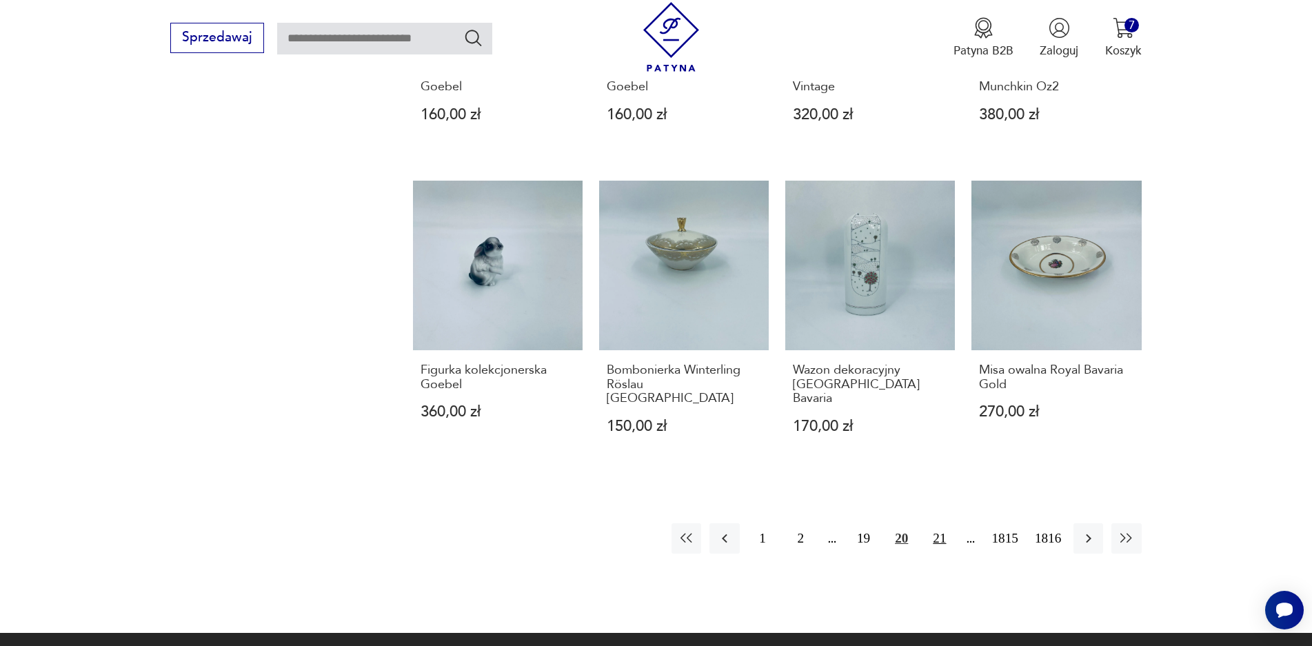
click at [936, 526] on button "21" at bounding box center [940, 538] width 30 height 30
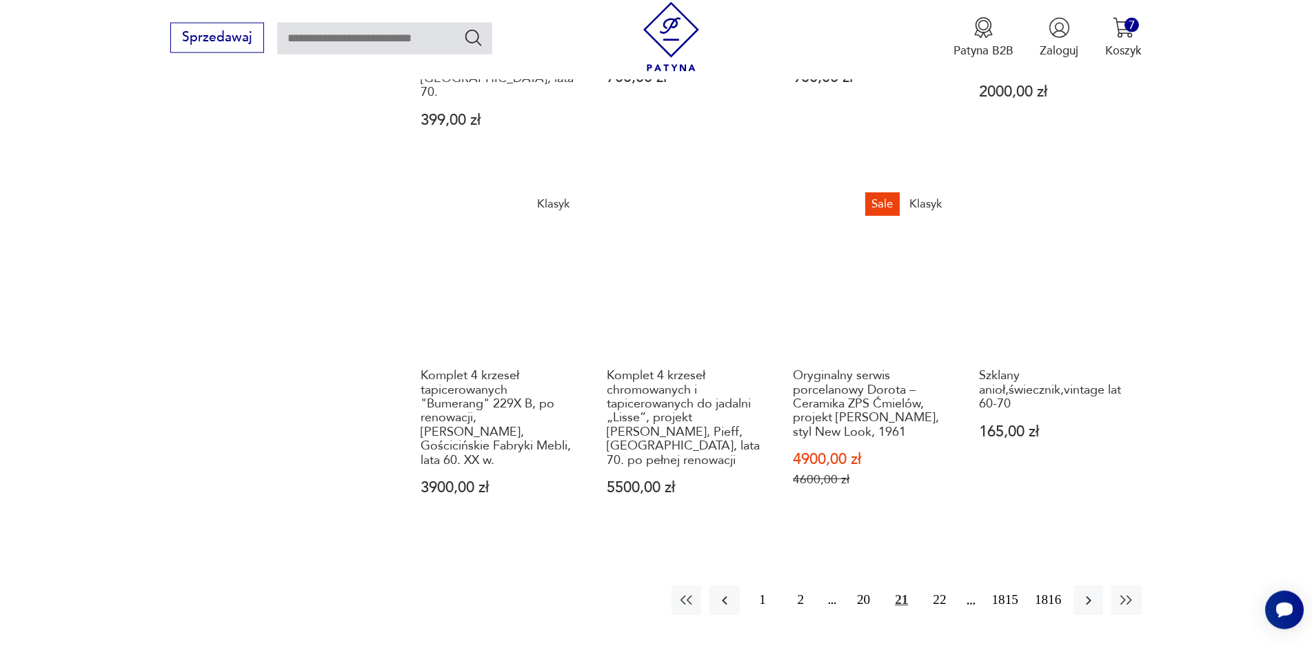
scroll to position [1284, 0]
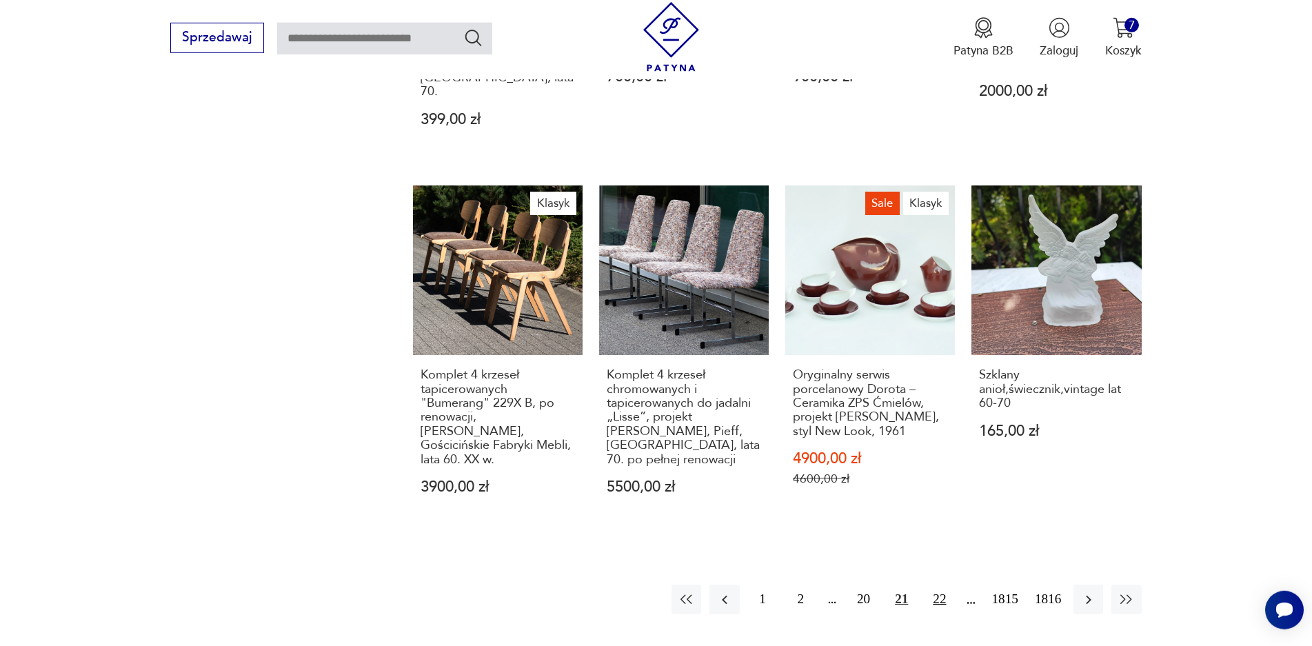
click at [939, 585] on button "22" at bounding box center [940, 600] width 30 height 30
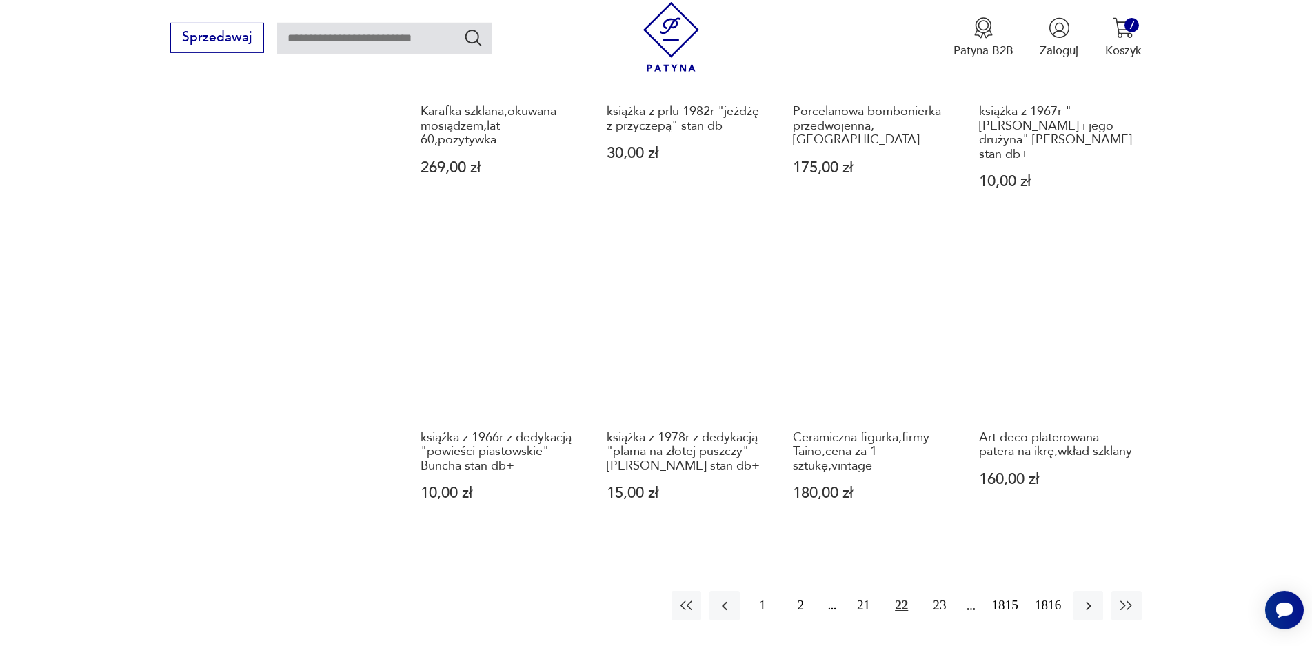
scroll to position [1350, 0]
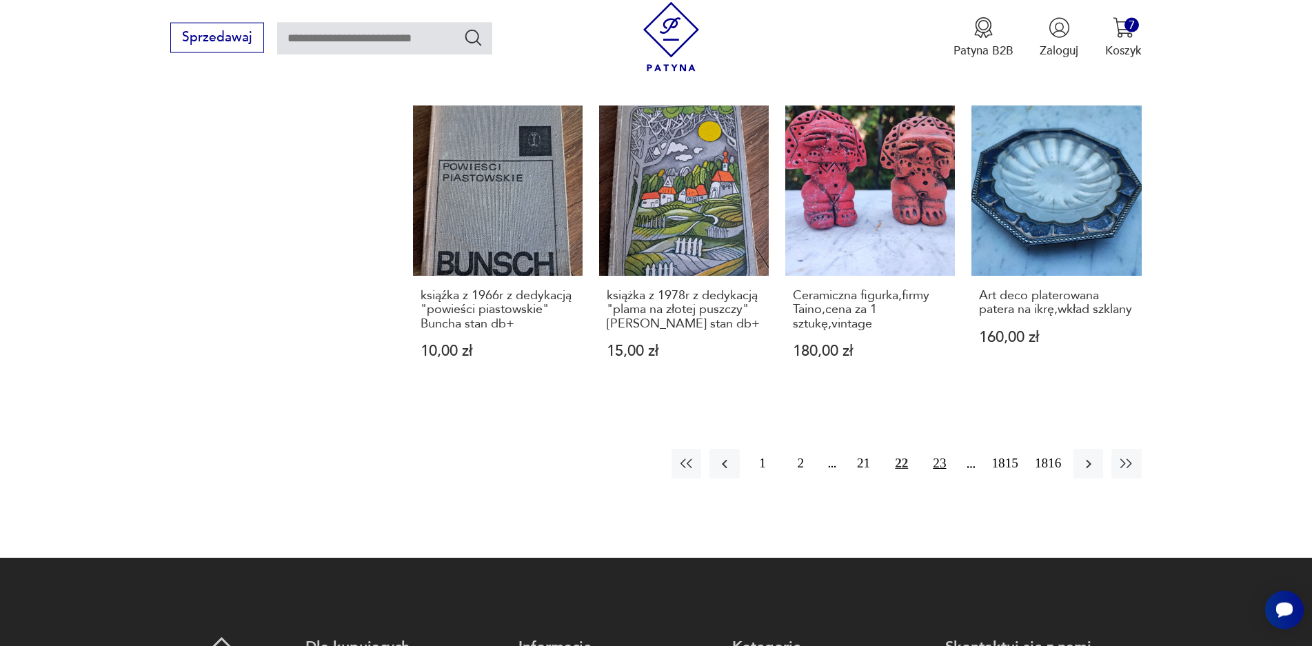
click at [942, 468] on button "23" at bounding box center [940, 464] width 30 height 30
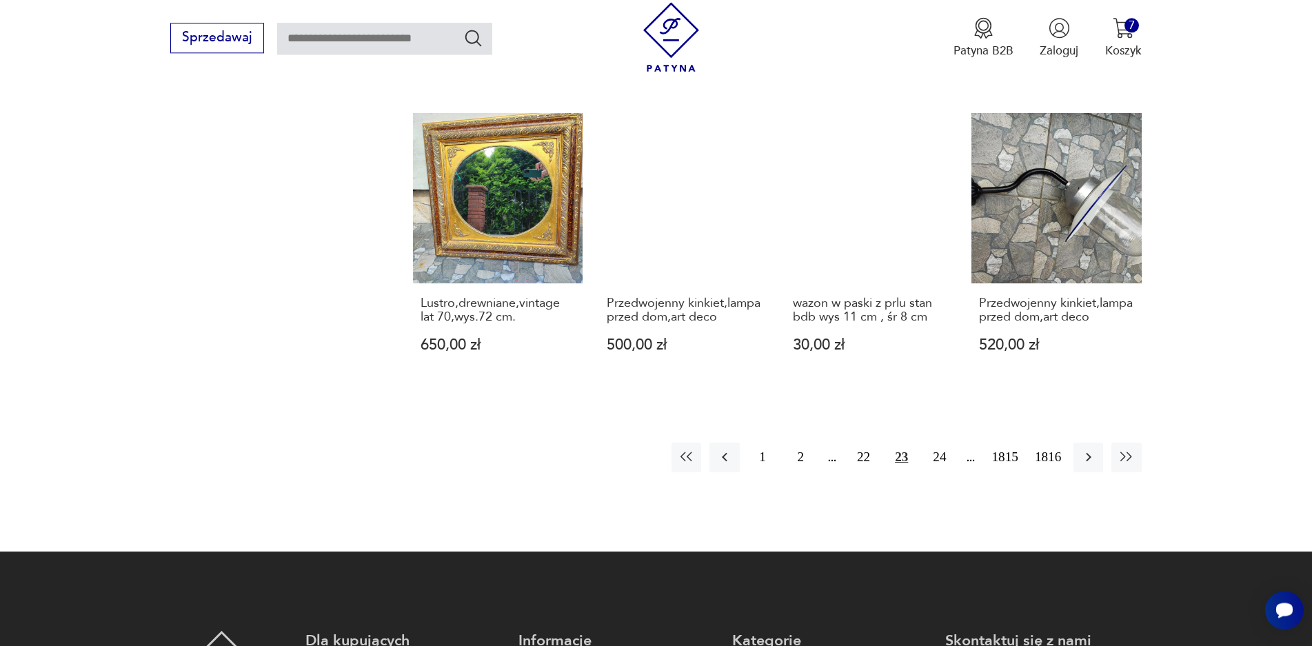
scroll to position [1350, 0]
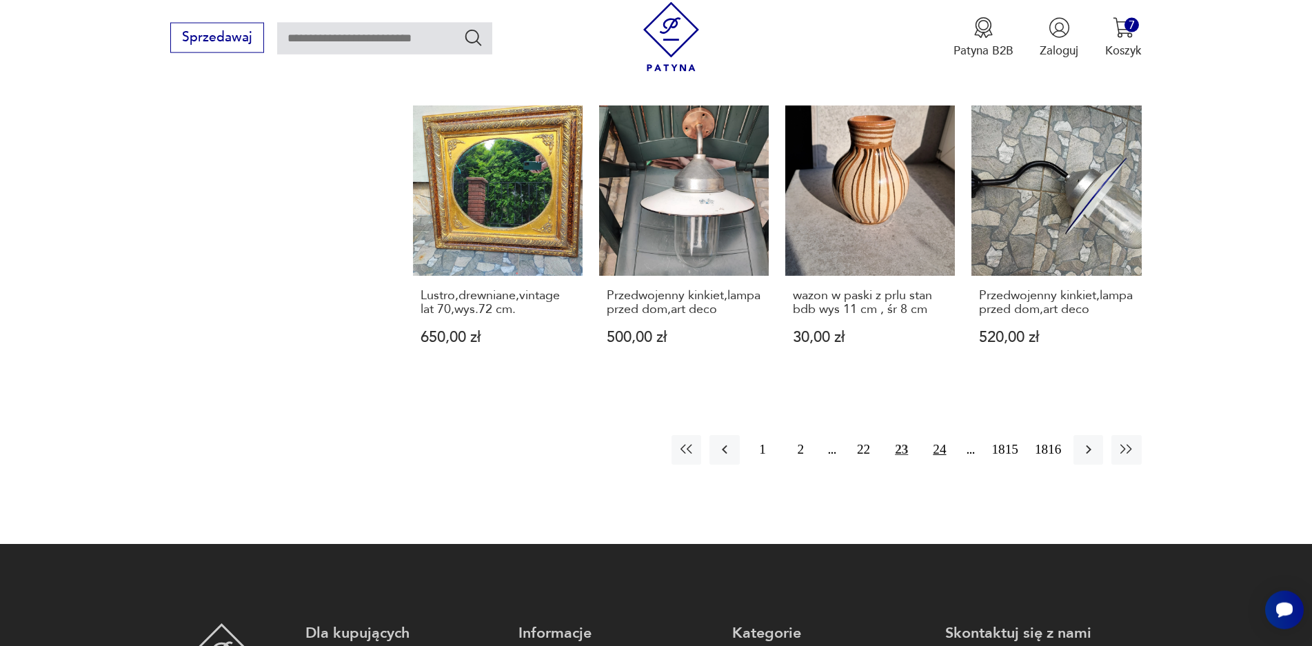
click at [941, 465] on button "24" at bounding box center [940, 450] width 30 height 30
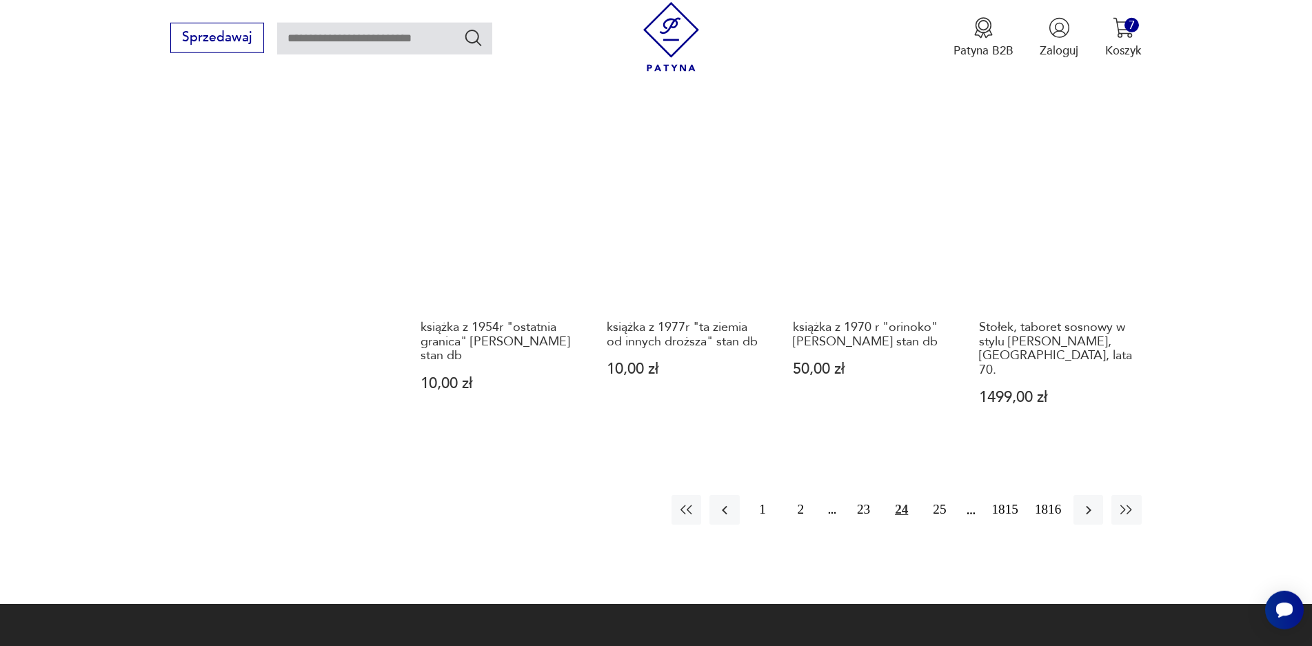
scroll to position [1350, 0]
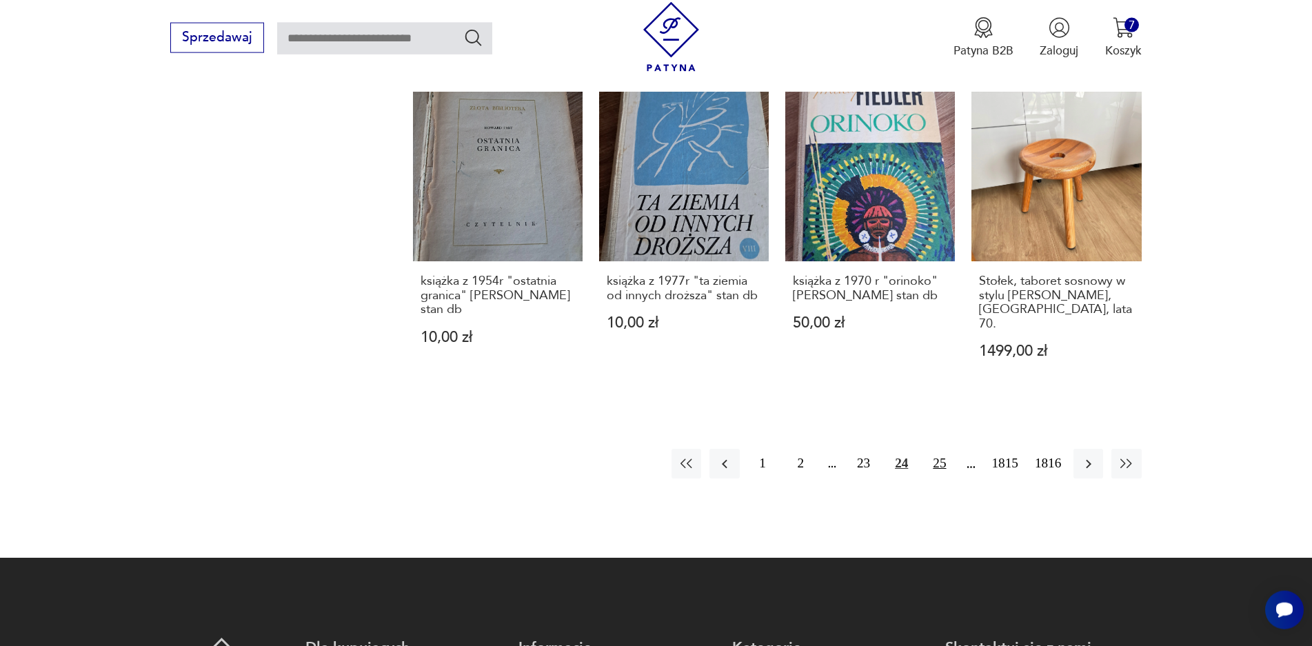
click at [943, 449] on button "25" at bounding box center [940, 464] width 30 height 30
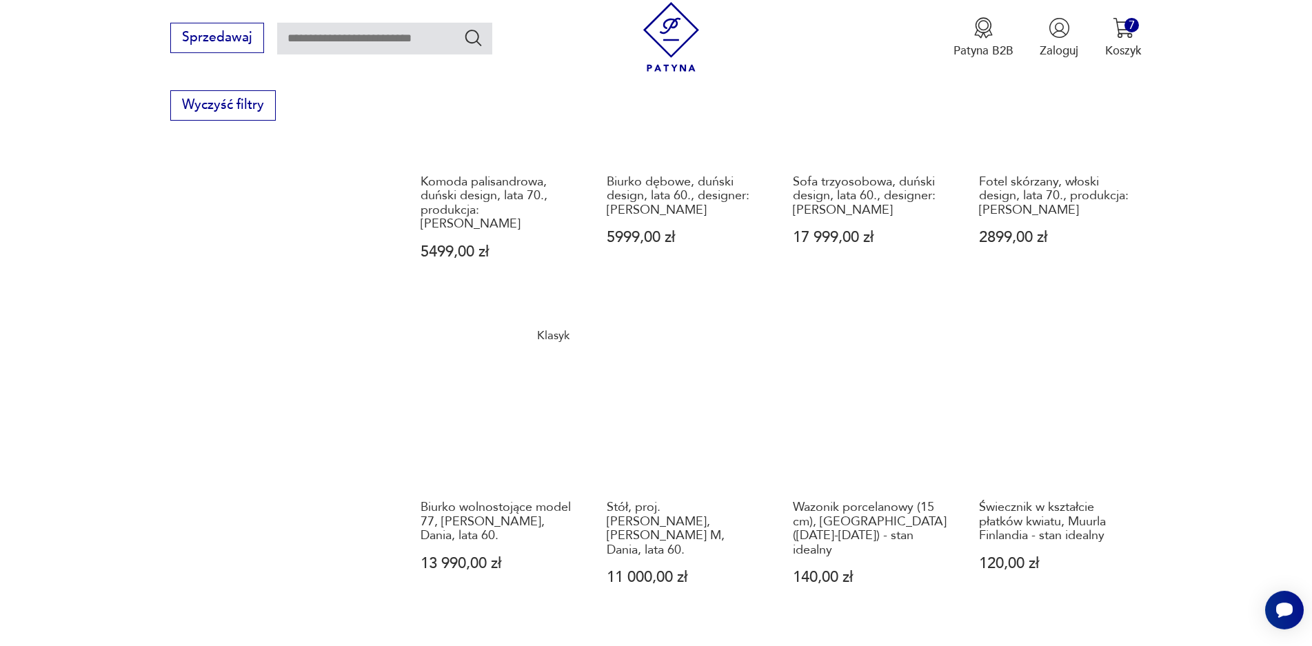
scroll to position [1219, 0]
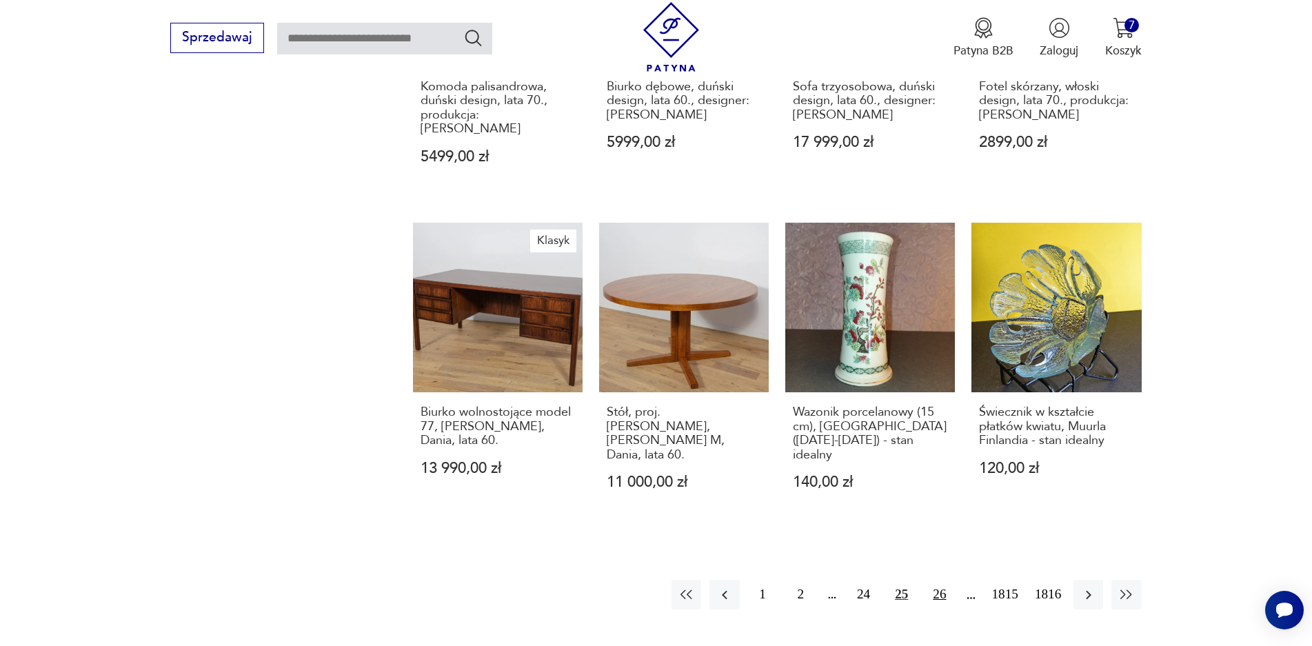
click at [937, 580] on button "26" at bounding box center [940, 595] width 30 height 30
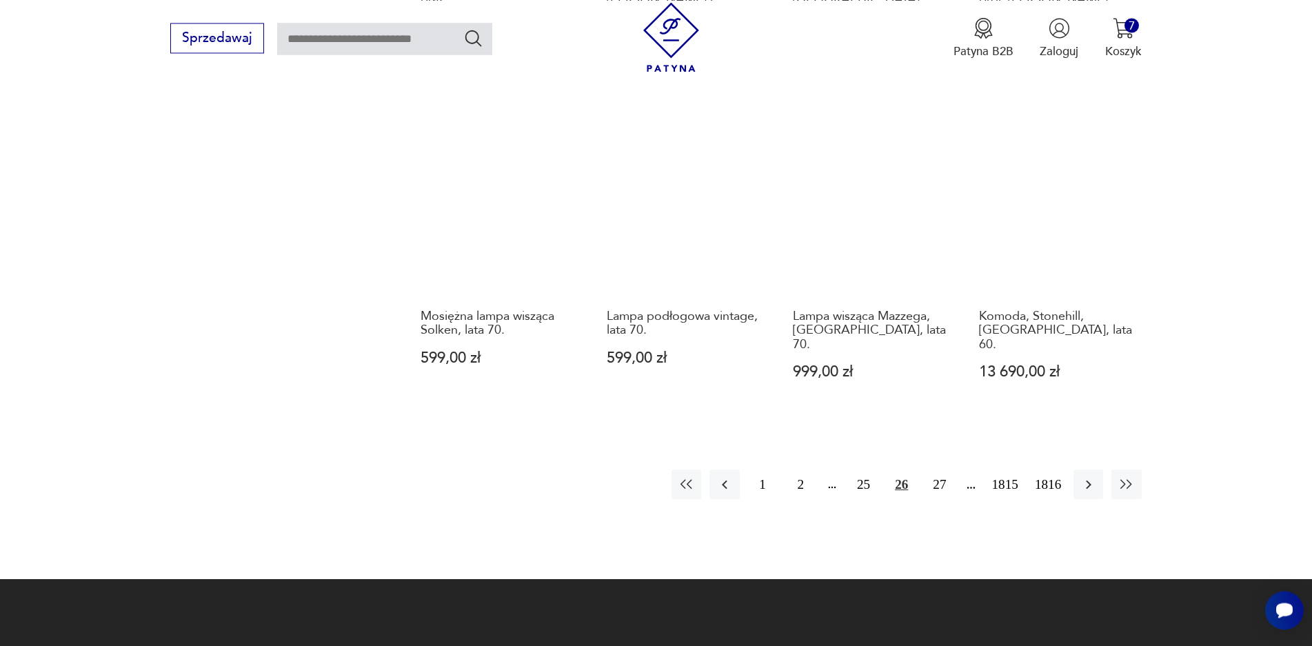
scroll to position [1350, 0]
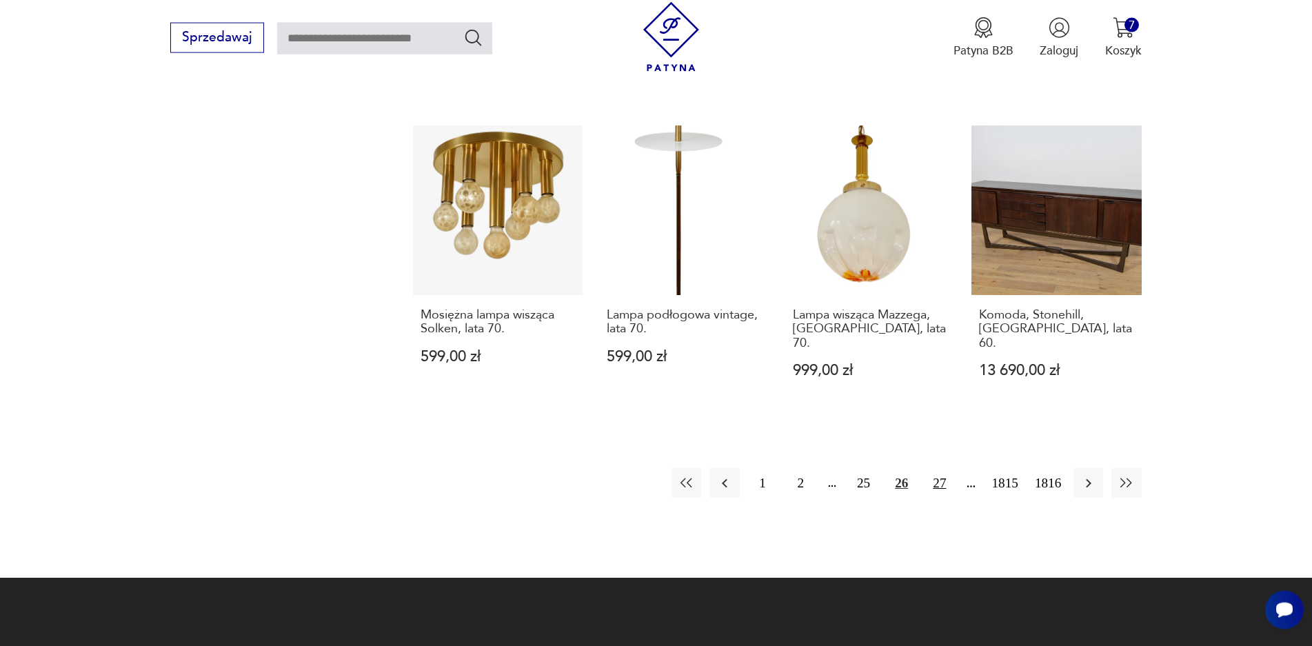
click at [945, 468] on button "27" at bounding box center [940, 483] width 30 height 30
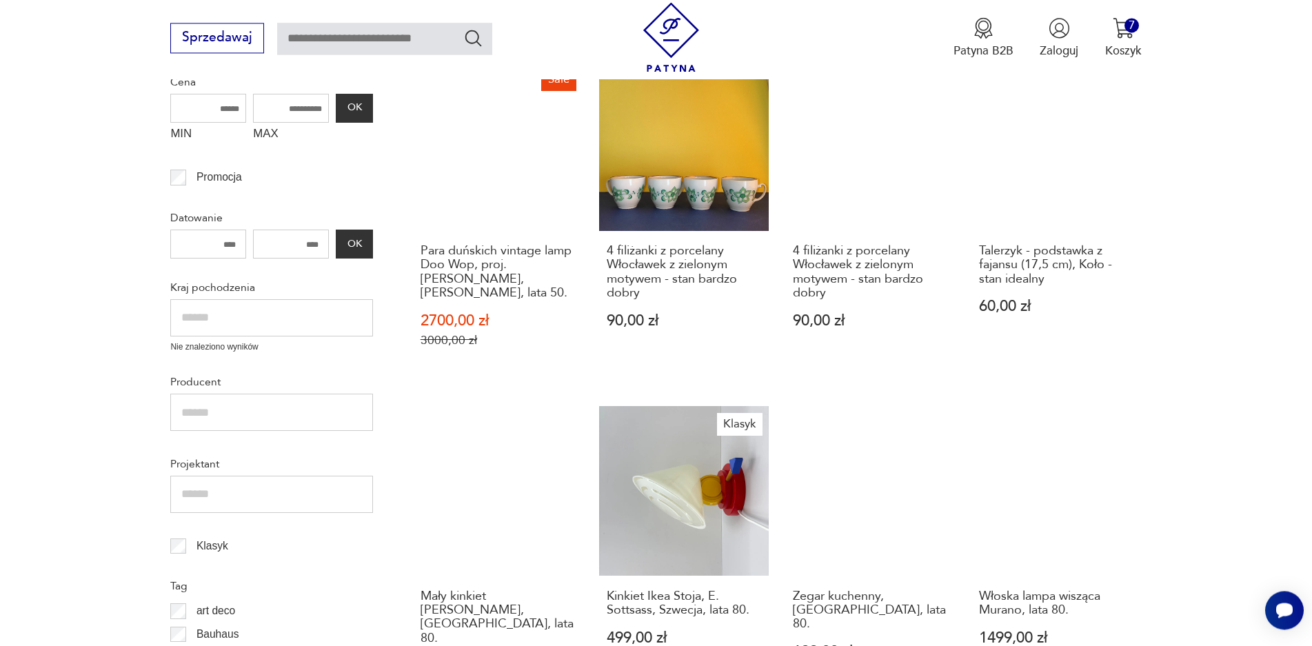
scroll to position [497, 0]
